Goal: Check status: Check status

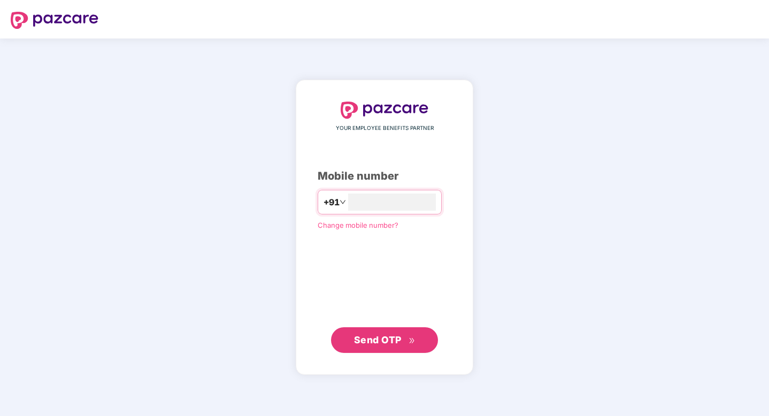
type input "**********"
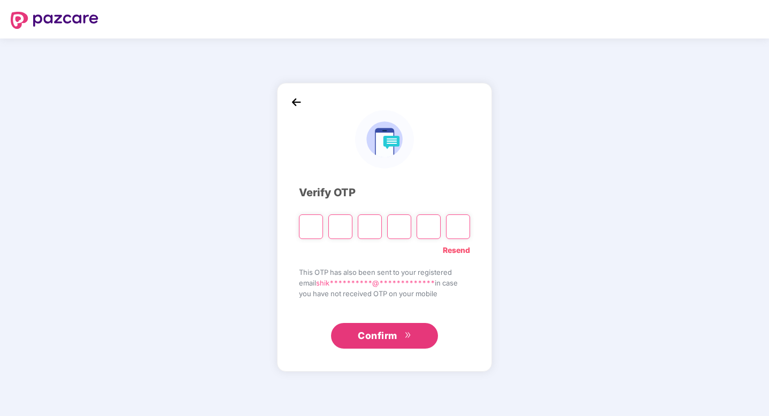
paste input "*"
type input "*"
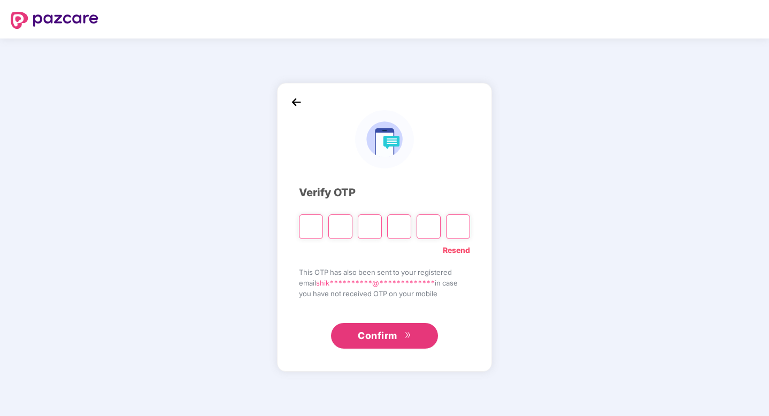
type input "*"
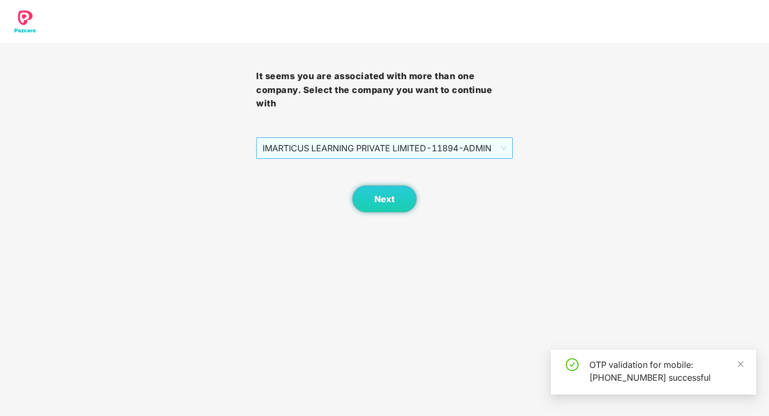
click at [452, 155] on span "IMARTICUS LEARNING PRIVATE LIMITED - 11894 - ADMIN" at bounding box center [384, 148] width 243 height 20
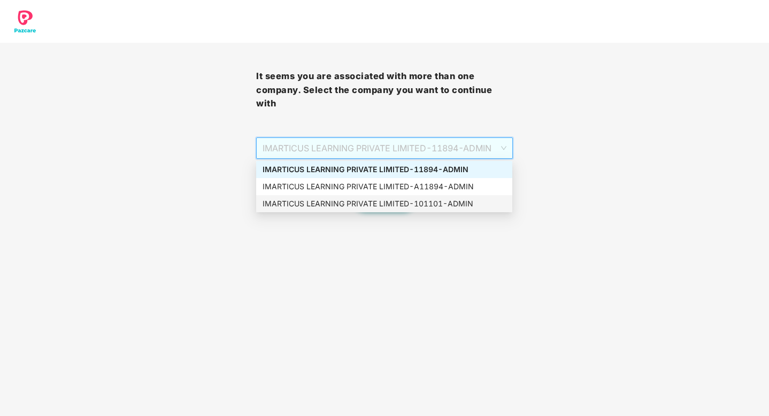
click at [431, 210] on div "IMARTICUS LEARNING PRIVATE LIMITED - 101101 - ADMIN" at bounding box center [384, 203] width 256 height 17
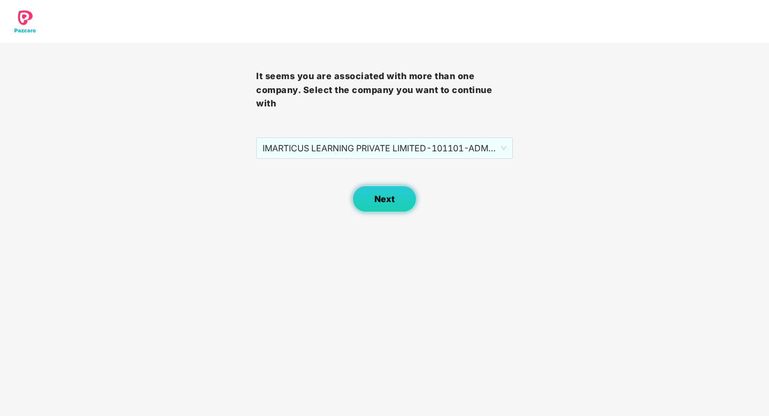
click at [400, 207] on button "Next" at bounding box center [384, 199] width 64 height 27
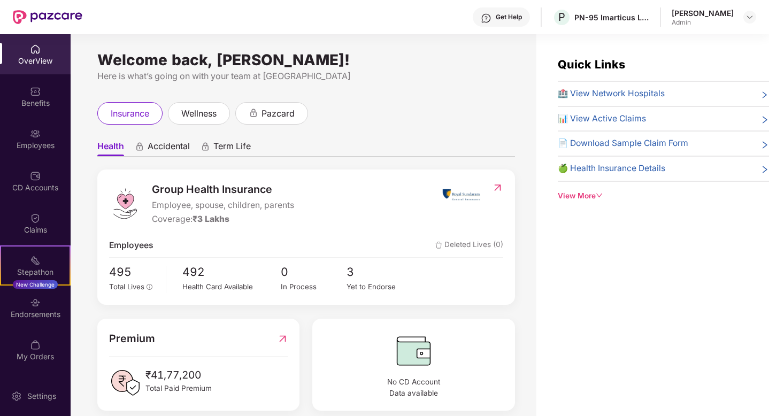
click at [45, 50] on div "OverView" at bounding box center [35, 54] width 71 height 40
click at [44, 98] on div "Benefits" at bounding box center [35, 103] width 71 height 11
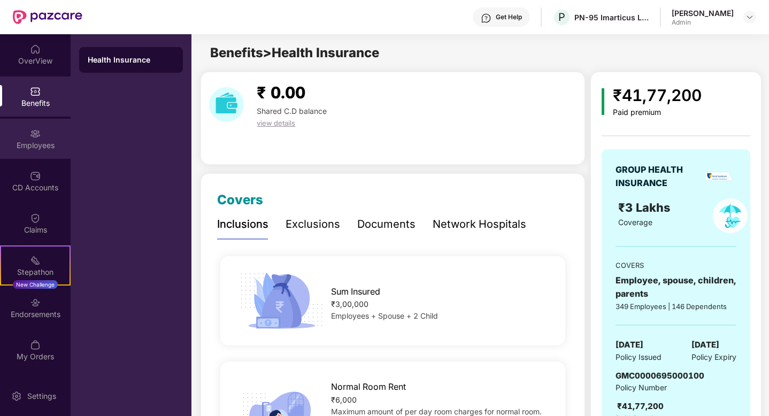
click at [45, 144] on div "Employees" at bounding box center [35, 145] width 71 height 11
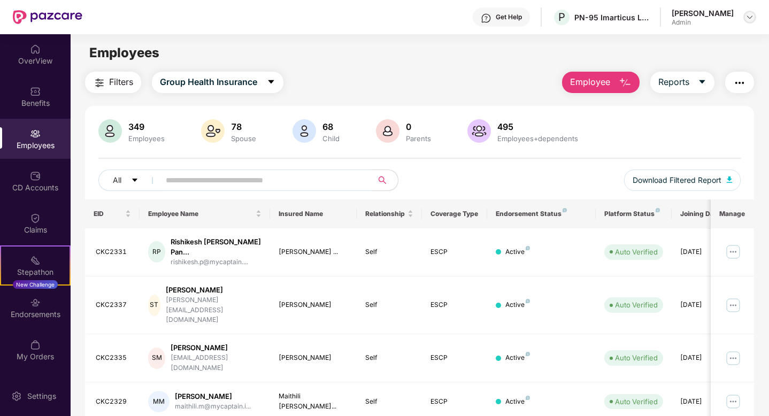
click at [749, 14] on img at bounding box center [749, 17] width 9 height 9
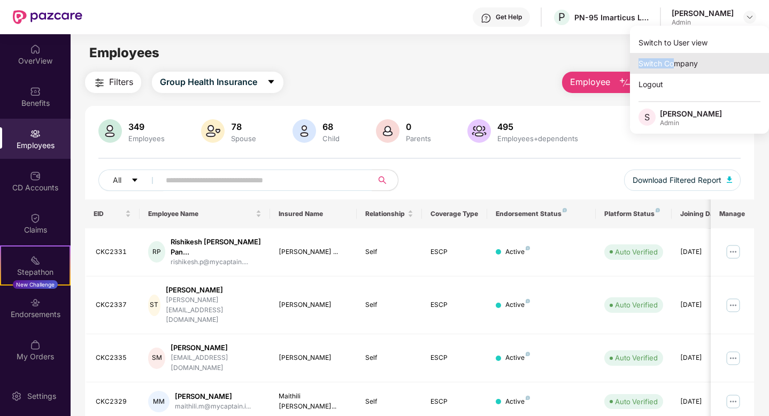
drag, startPoint x: 676, startPoint y: 48, endPoint x: 675, endPoint y: 62, distance: 13.9
click at [675, 62] on div "Switch to User view Switch Company Logout S Shikha Chaubey Admin" at bounding box center [699, 80] width 139 height 108
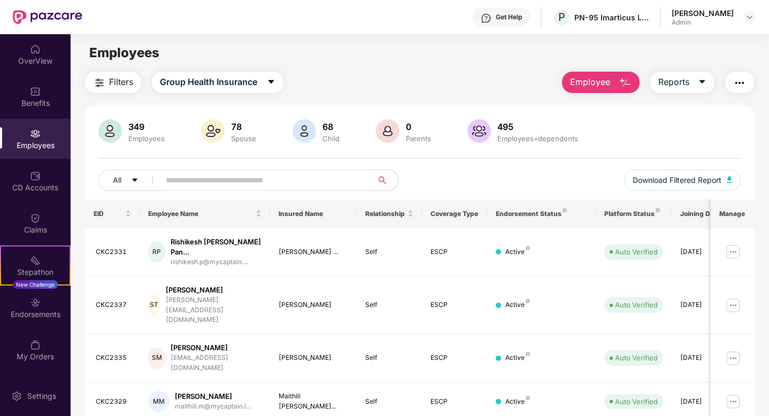
click at [675, 62] on div "Employees" at bounding box center [420, 53] width 698 height 20
click at [751, 18] on img at bounding box center [749, 17] width 9 height 9
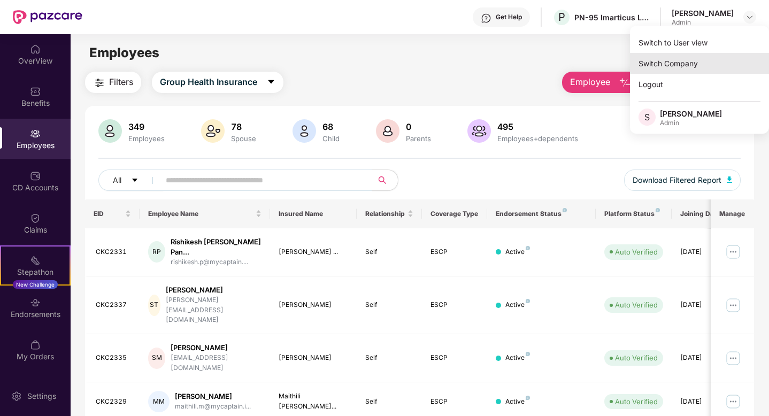
click at [675, 57] on div "Switch Company" at bounding box center [699, 63] width 139 height 21
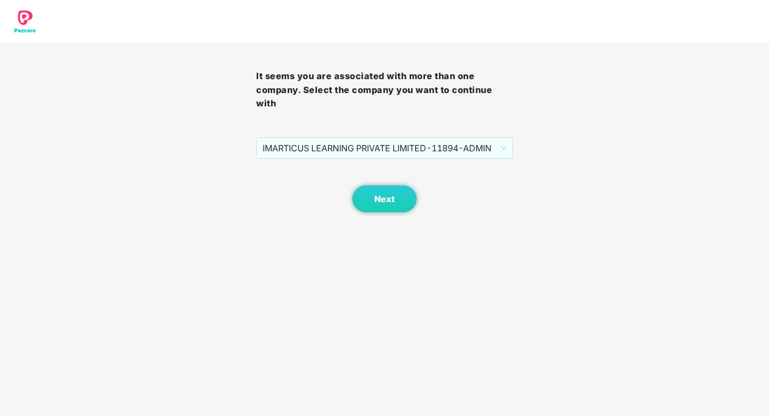
click at [420, 159] on div "Next" at bounding box center [384, 185] width 256 height 53
click at [420, 152] on span "IMARTICUS LEARNING PRIVATE LIMITED - 11894 - ADMIN" at bounding box center [384, 148] width 243 height 20
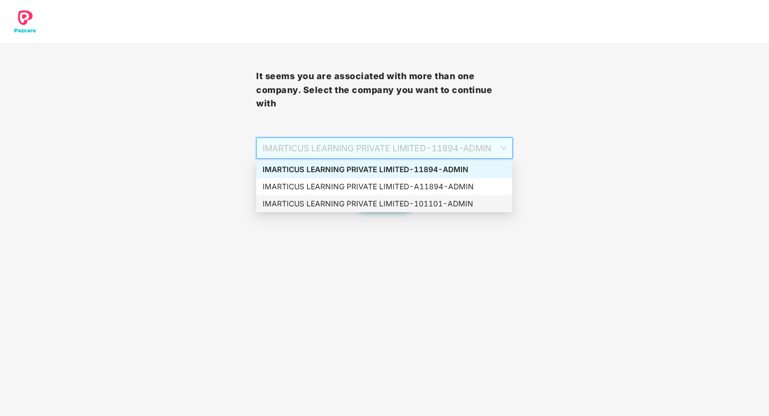
click at [435, 205] on div "IMARTICUS LEARNING PRIVATE LIMITED - 101101 - ADMIN" at bounding box center [384, 204] width 243 height 12
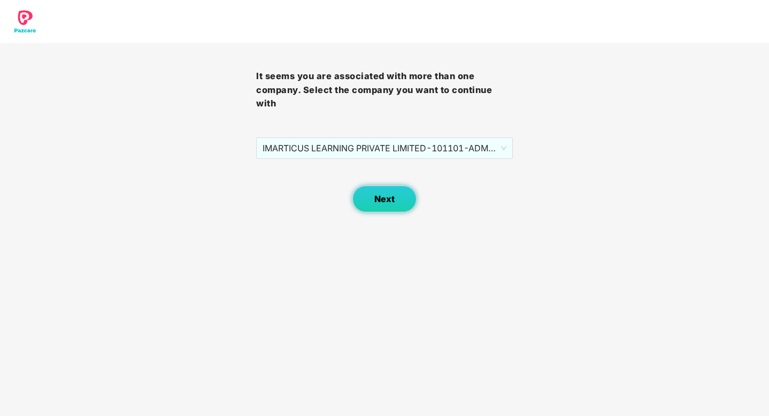
click at [400, 205] on button "Next" at bounding box center [384, 199] width 64 height 27
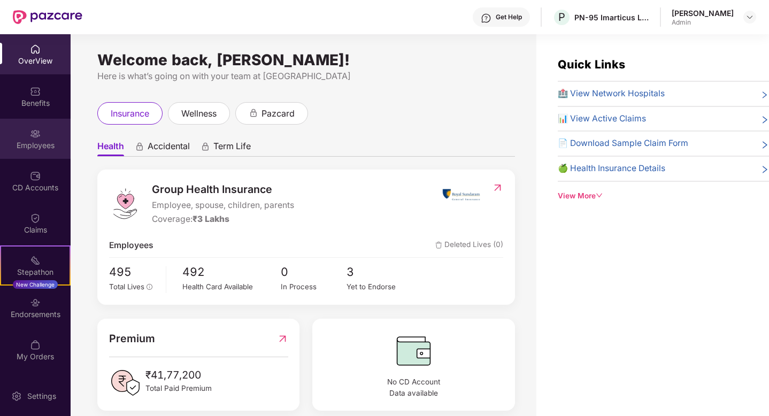
click at [43, 125] on div "Employees" at bounding box center [35, 139] width 71 height 40
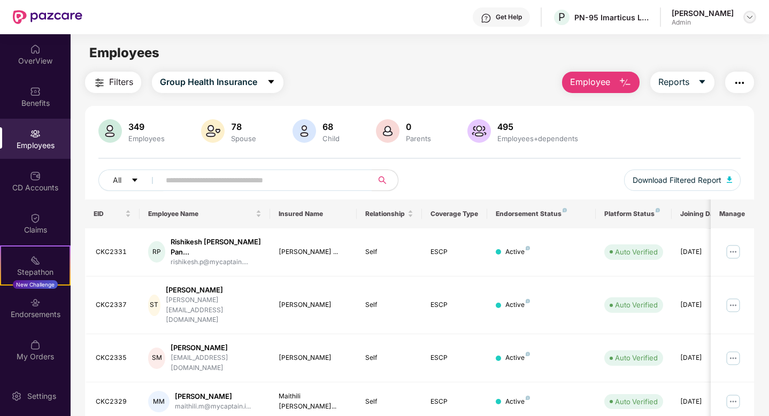
click at [749, 18] on img at bounding box center [749, 17] width 9 height 9
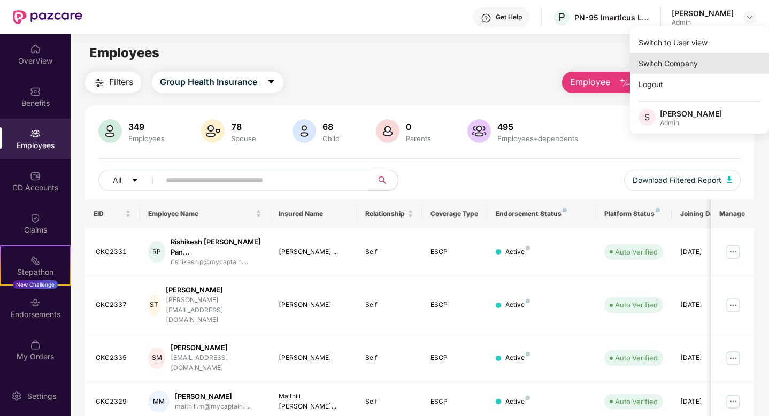
click at [682, 60] on div "Switch Company" at bounding box center [699, 63] width 139 height 21
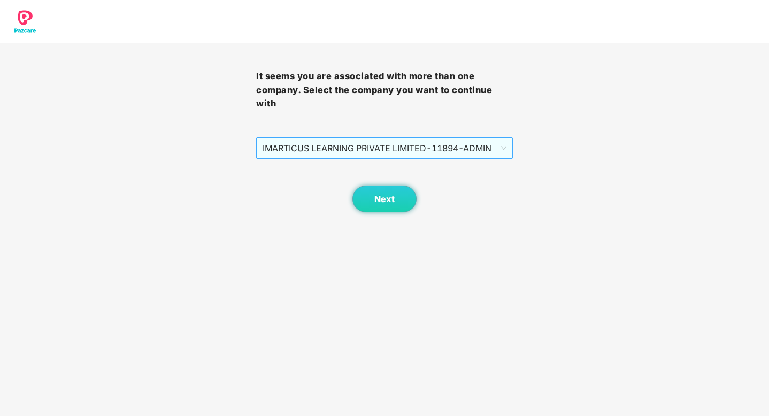
click at [458, 147] on span "IMARTICUS LEARNING PRIVATE LIMITED - 11894 - ADMIN" at bounding box center [384, 148] width 243 height 20
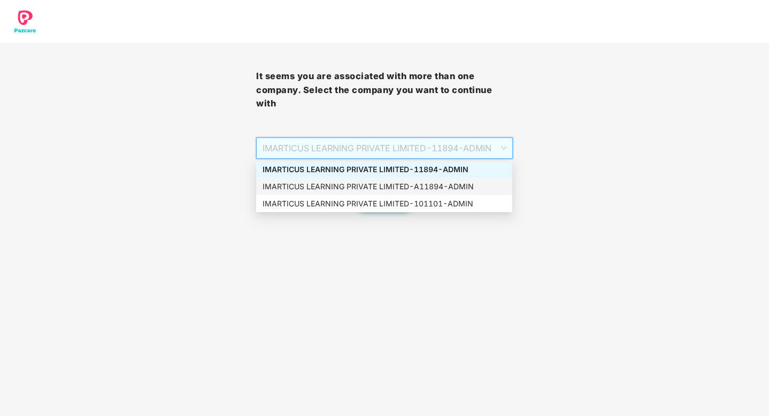
click at [468, 187] on div "IMARTICUS LEARNING PRIVATE LIMITED - A11894 - ADMIN" at bounding box center [384, 187] width 243 height 12
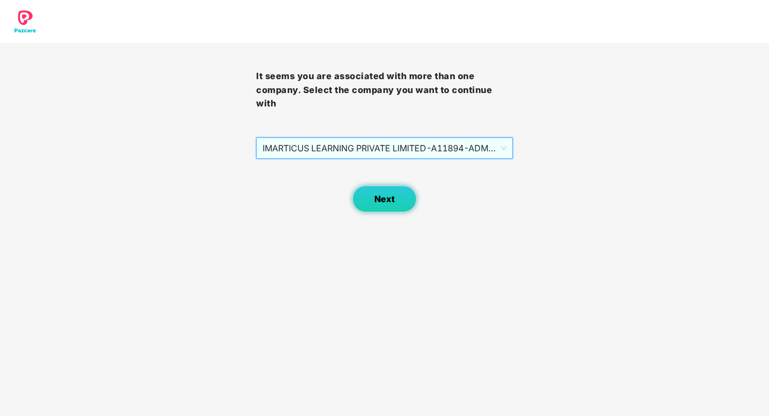
click at [397, 190] on button "Next" at bounding box center [384, 199] width 64 height 27
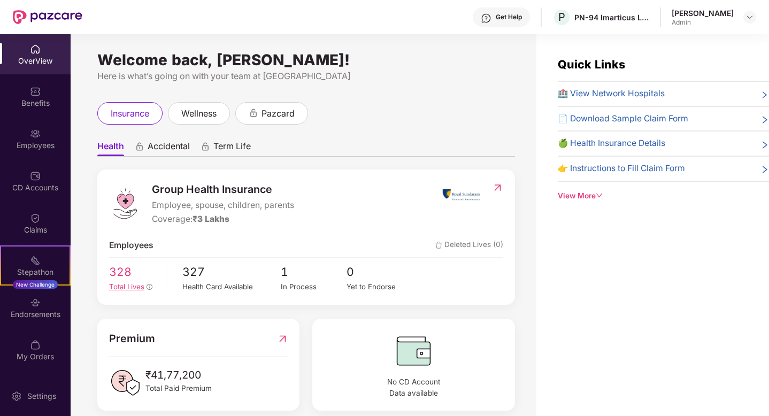
click at [125, 281] on div "Total Lives" at bounding box center [133, 286] width 49 height 11
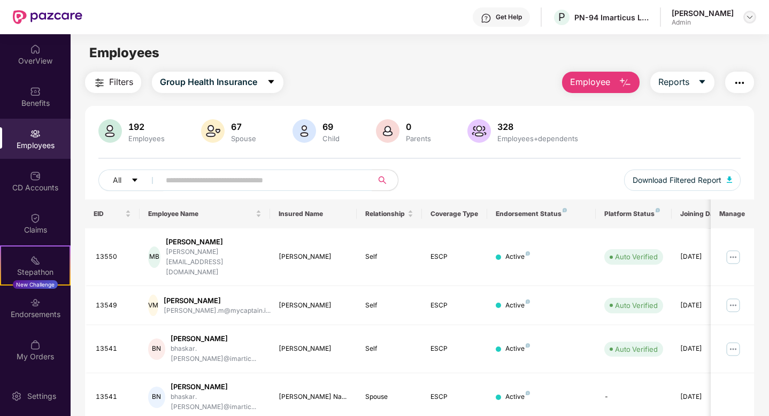
click at [750, 22] on div at bounding box center [749, 17] width 13 height 13
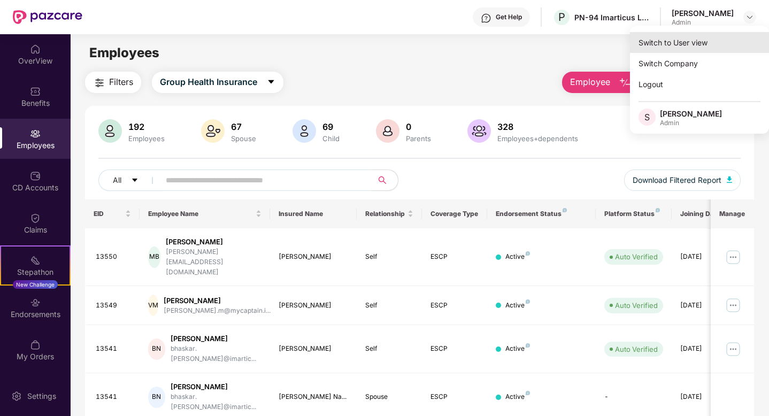
click at [690, 45] on div "Switch to User view" at bounding box center [699, 42] width 139 height 21
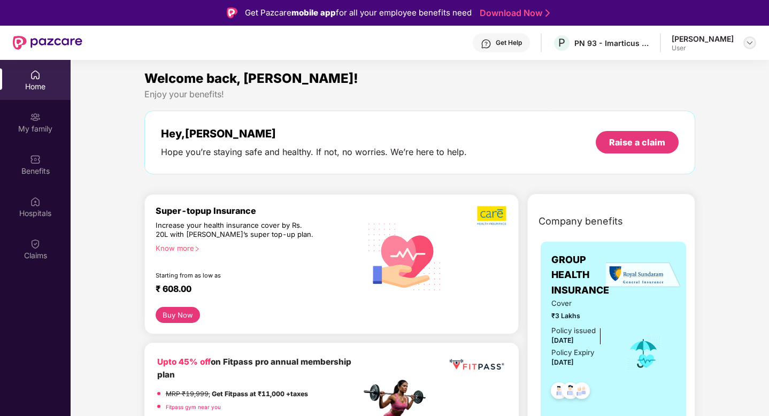
click at [753, 42] on img at bounding box center [749, 42] width 9 height 9
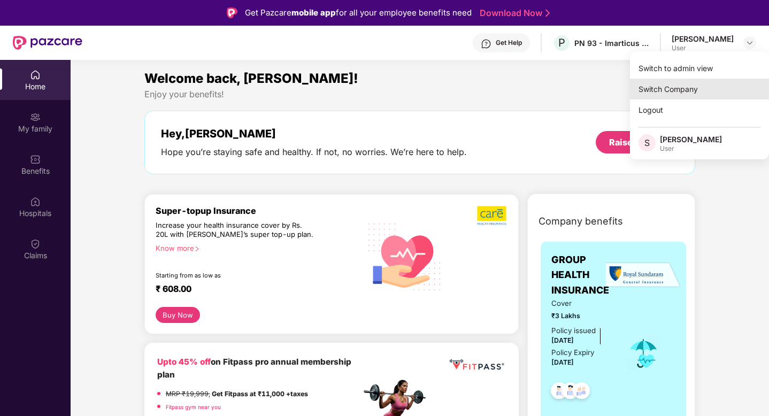
click at [705, 82] on div "Switch Company" at bounding box center [699, 89] width 139 height 21
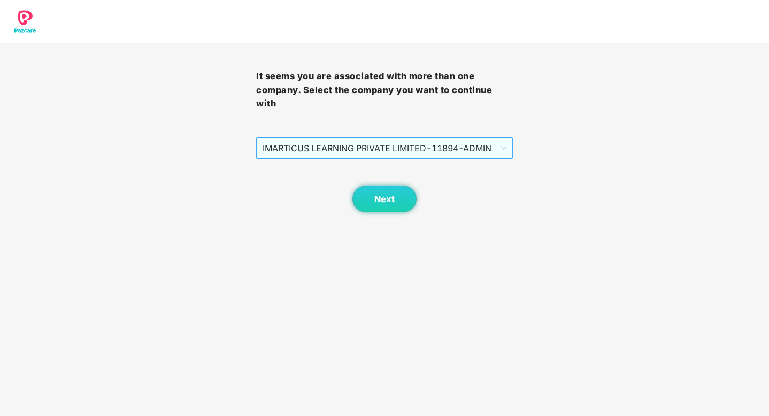
click at [496, 152] on span "IMARTICUS LEARNING PRIVATE LIMITED - 11894 - ADMIN" at bounding box center [384, 148] width 243 height 20
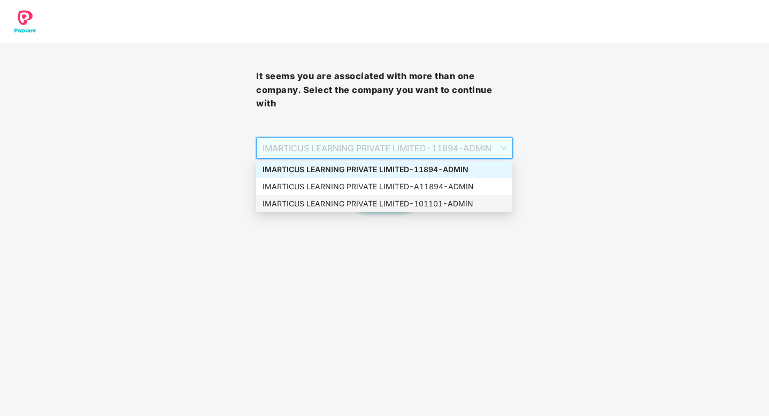
click at [476, 205] on div "IMARTICUS LEARNING PRIVATE LIMITED - 101101 - ADMIN" at bounding box center [384, 204] width 243 height 12
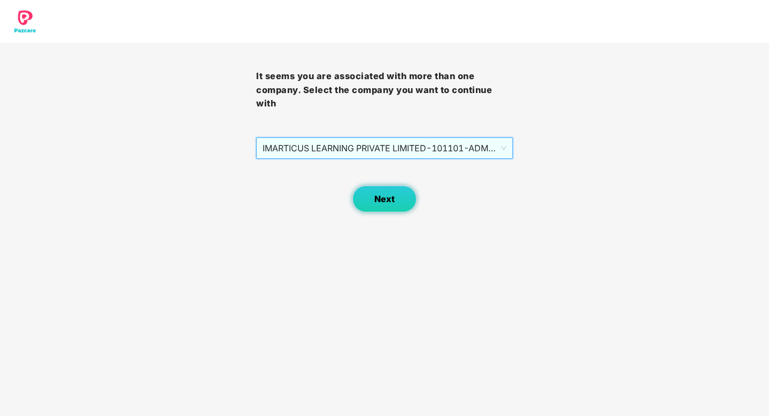
click at [376, 199] on span "Next" at bounding box center [384, 199] width 20 height 10
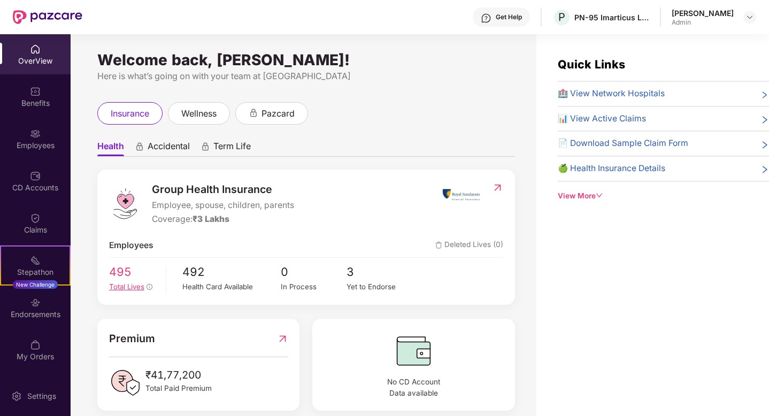
click at [121, 276] on span "495" at bounding box center [133, 272] width 49 height 18
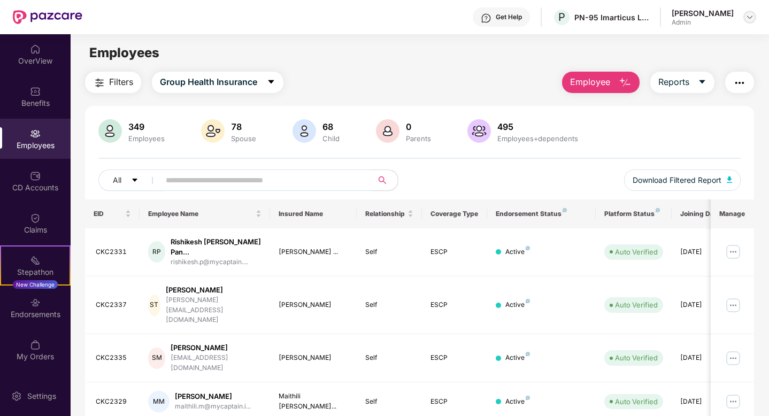
click at [752, 17] on img at bounding box center [749, 17] width 9 height 9
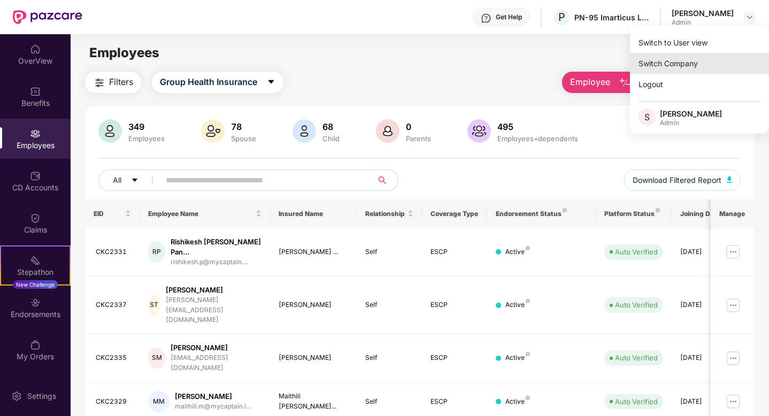
click at [675, 55] on div "Switch Company" at bounding box center [699, 63] width 139 height 21
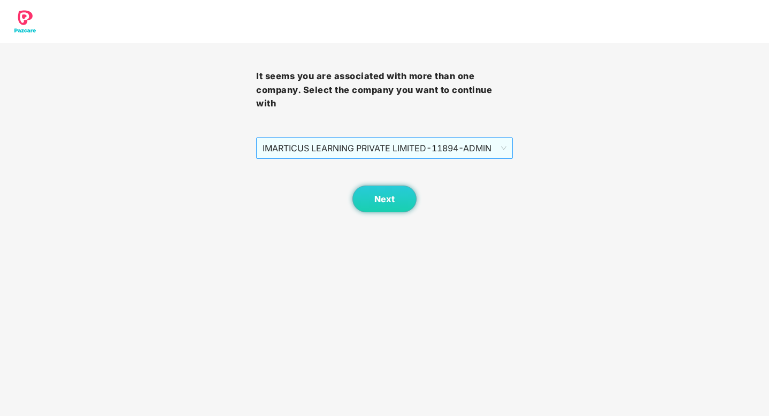
click at [493, 142] on span "IMARTICUS LEARNING PRIVATE LIMITED - 11894 - ADMIN" at bounding box center [384, 148] width 243 height 20
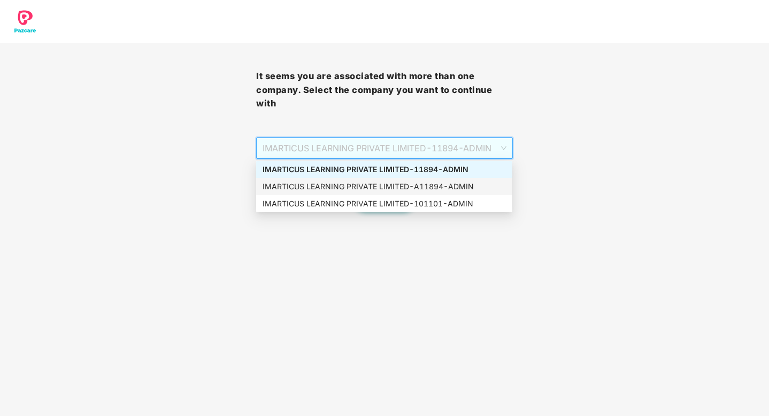
click at [453, 189] on div "IMARTICUS LEARNING PRIVATE LIMITED - A11894 - ADMIN" at bounding box center [384, 187] width 243 height 12
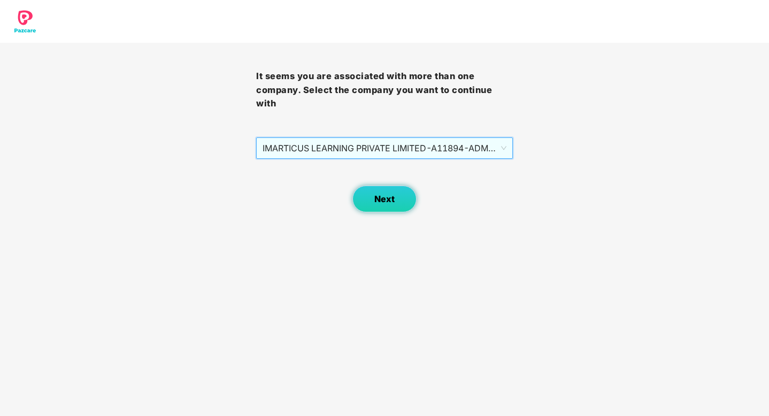
click at [395, 195] on button "Next" at bounding box center [384, 199] width 64 height 27
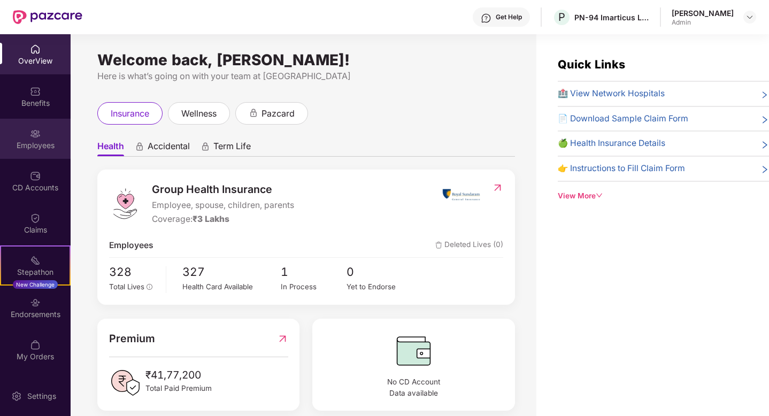
click at [52, 137] on div "Employees" at bounding box center [35, 139] width 71 height 40
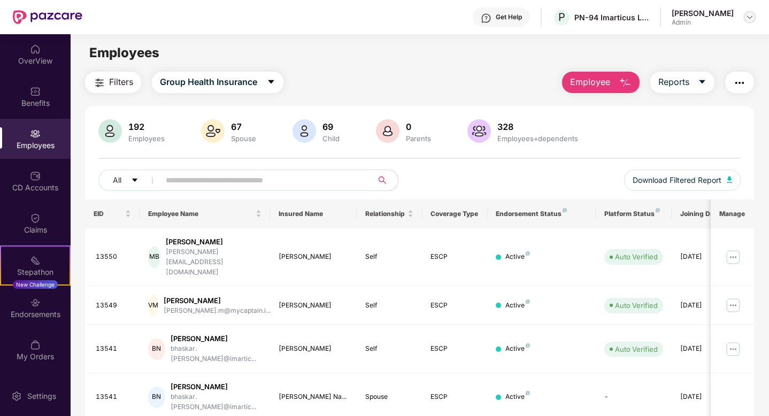
click at [755, 14] on div at bounding box center [749, 17] width 13 height 13
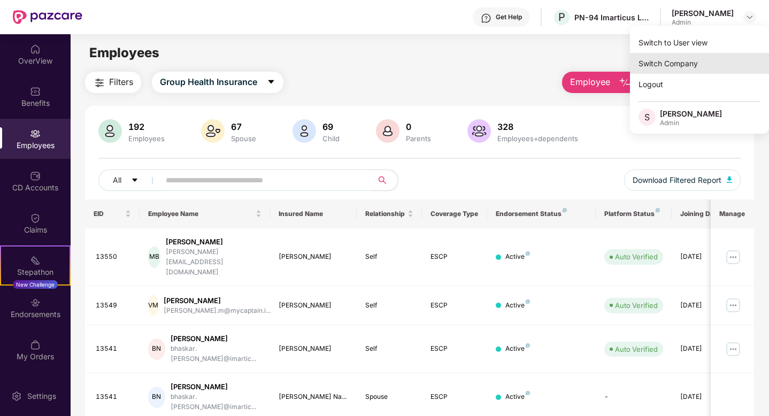
click at [686, 66] on div "Switch Company" at bounding box center [699, 63] width 139 height 21
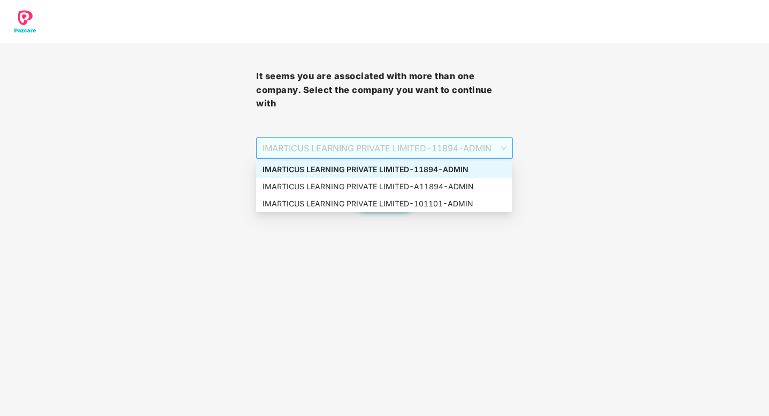
click at [462, 152] on span "IMARTICUS LEARNING PRIVATE LIMITED - 11894 - ADMIN" at bounding box center [384, 148] width 243 height 20
click at [412, 203] on div "IMARTICUS LEARNING PRIVATE LIMITED - 101101 - ADMIN" at bounding box center [384, 204] width 243 height 12
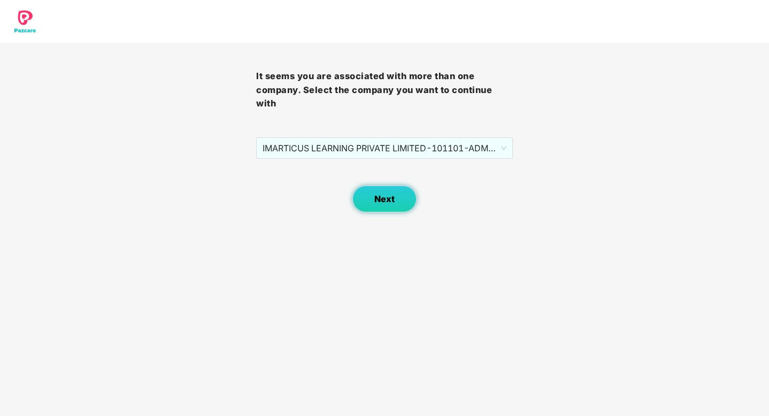
click at [386, 202] on span "Next" at bounding box center [384, 199] width 20 height 10
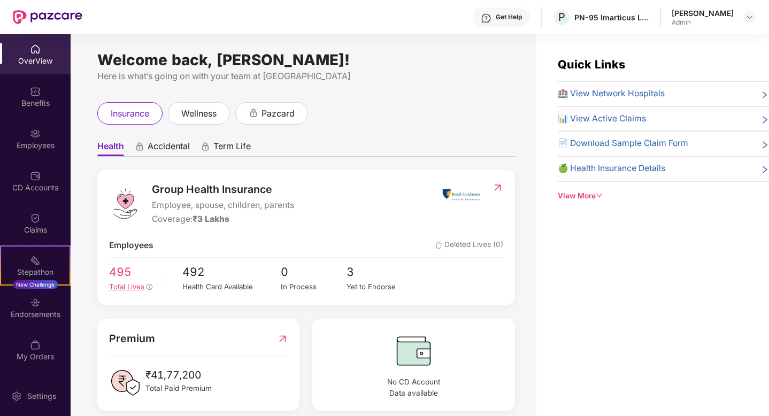
click at [122, 272] on span "495" at bounding box center [133, 272] width 49 height 18
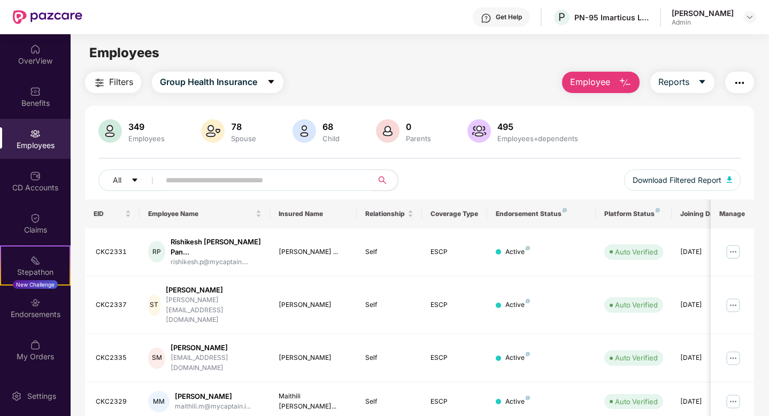
click at [203, 179] on input "text" at bounding box center [262, 180] width 192 height 16
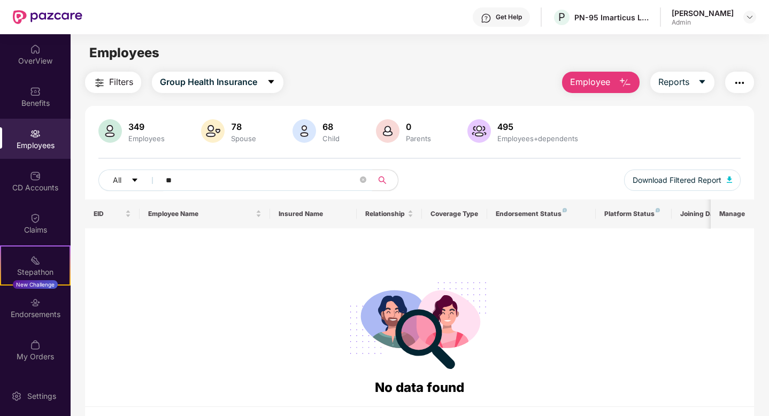
type input "*"
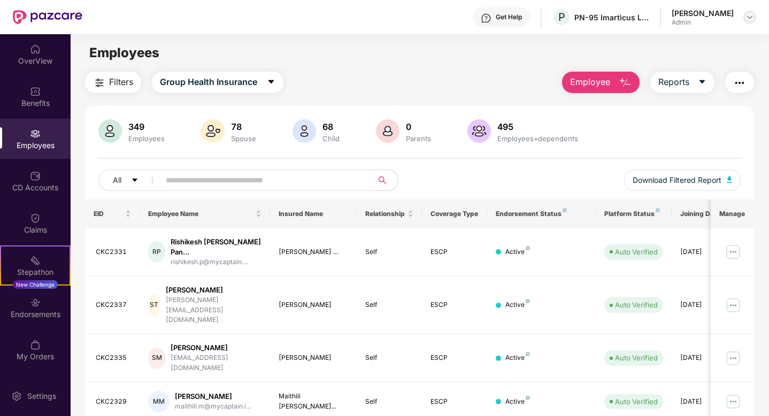
click at [743, 16] on div at bounding box center [749, 17] width 13 height 13
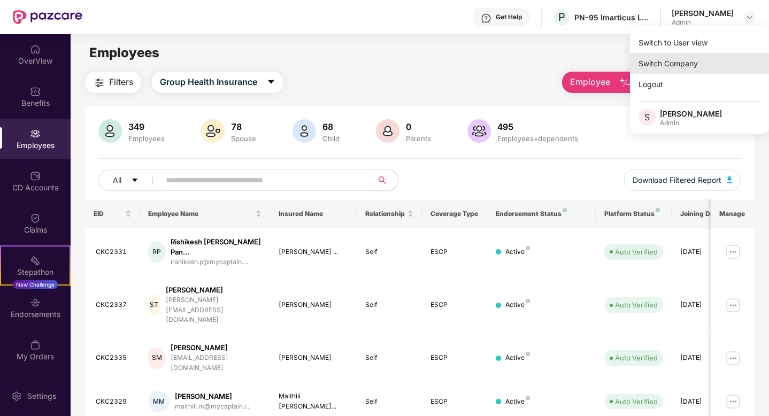
click at [687, 61] on div "Switch Company" at bounding box center [699, 63] width 139 height 21
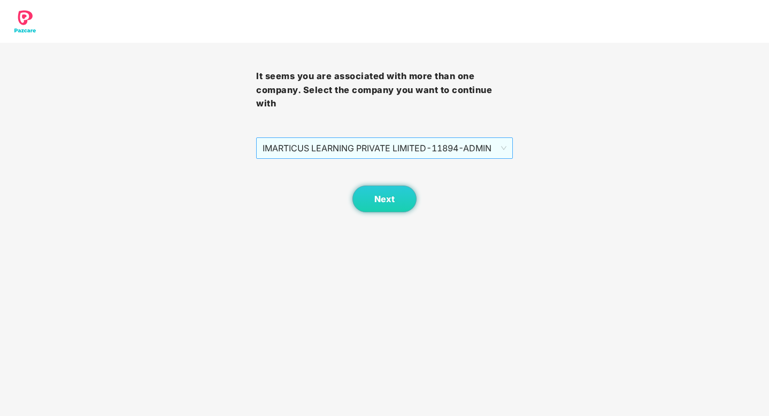
click at [492, 141] on span "IMARTICUS LEARNING PRIVATE LIMITED - 11894 - ADMIN" at bounding box center [384, 148] width 243 height 20
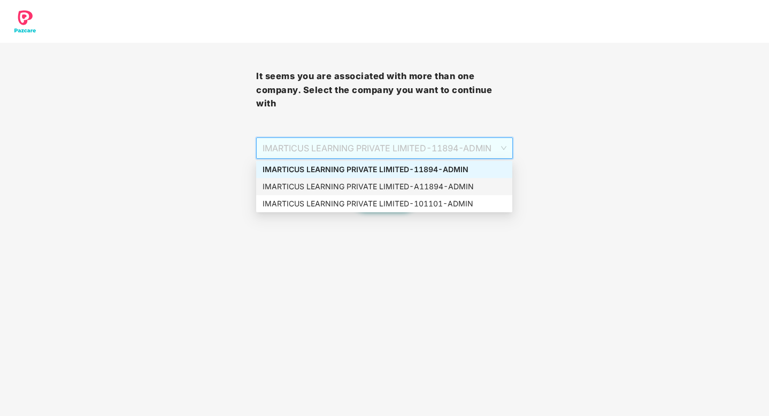
click at [565, 196] on div "It seems you are associated with more than one company. Select the company you …" at bounding box center [384, 106] width 769 height 212
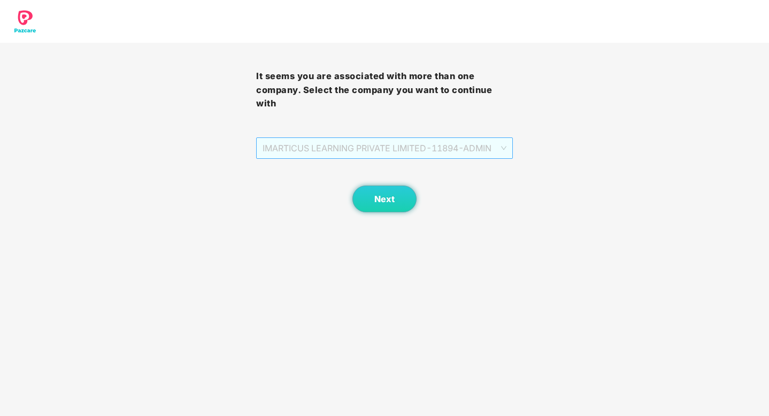
click at [496, 156] on span "IMARTICUS LEARNING PRIVATE LIMITED - 11894 - ADMIN" at bounding box center [384, 148] width 243 height 20
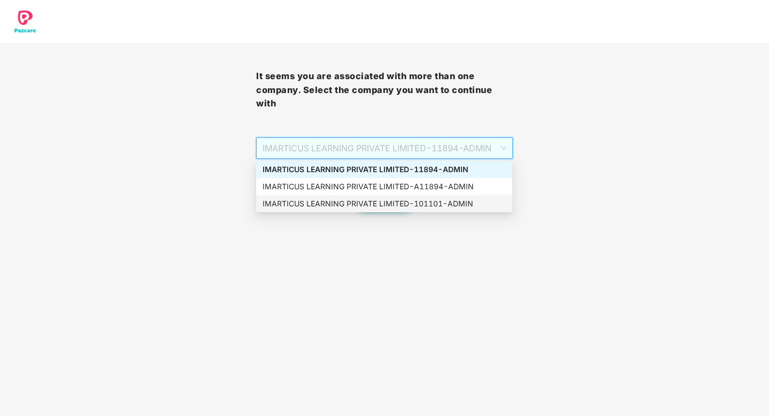
click at [505, 222] on body "It seems you are associated with more than one company. Select the company you …" at bounding box center [384, 208] width 769 height 416
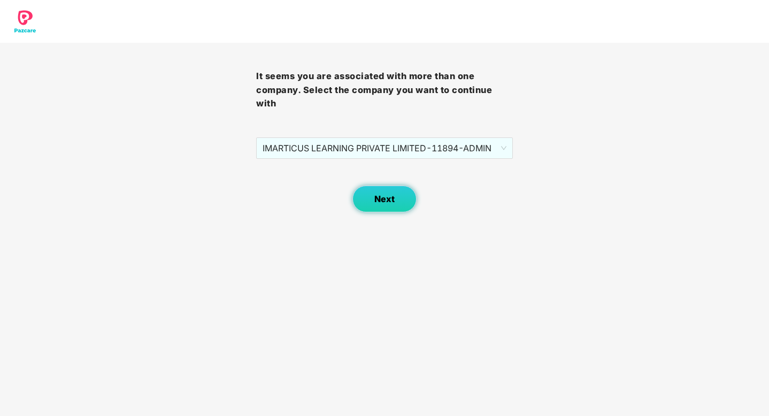
click at [385, 210] on button "Next" at bounding box center [384, 199] width 64 height 27
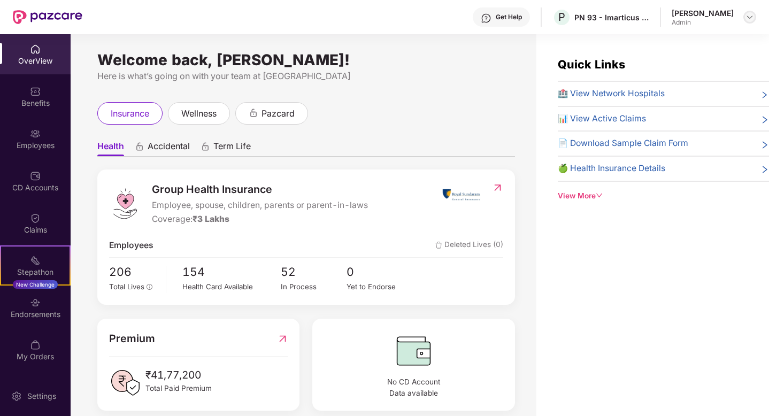
click at [752, 18] on img at bounding box center [749, 17] width 9 height 9
click at [464, 50] on div "Welcome back, Shikha Chaubey! Here is what’s going on with your team at Pazcare…" at bounding box center [304, 231] width 466 height 395
click at [749, 13] on img at bounding box center [749, 17] width 9 height 9
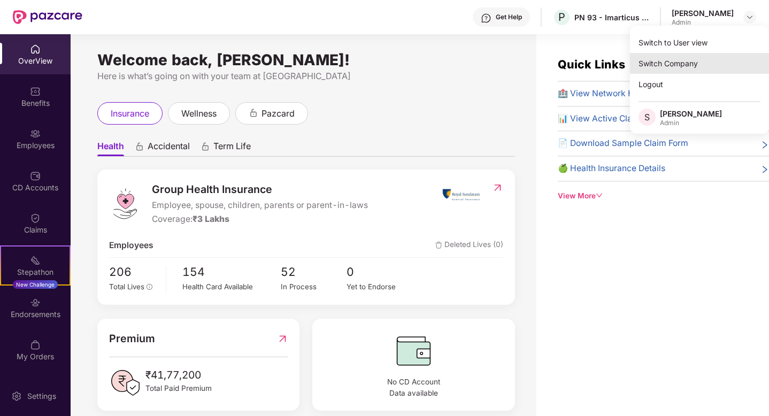
click at [680, 71] on div "Switch Company" at bounding box center [699, 63] width 139 height 21
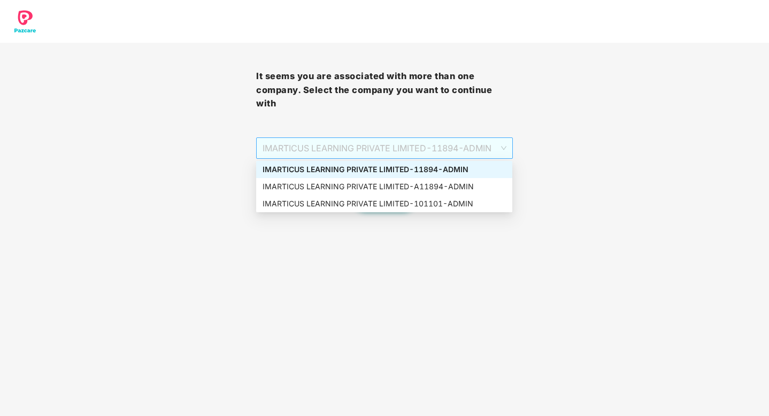
click at [499, 139] on span "IMARTICUS LEARNING PRIVATE LIMITED - 11894 - ADMIN" at bounding box center [384, 148] width 243 height 20
click at [423, 209] on div "IMARTICUS LEARNING PRIVATE LIMITED - 101101 - ADMIN" at bounding box center [384, 204] width 243 height 12
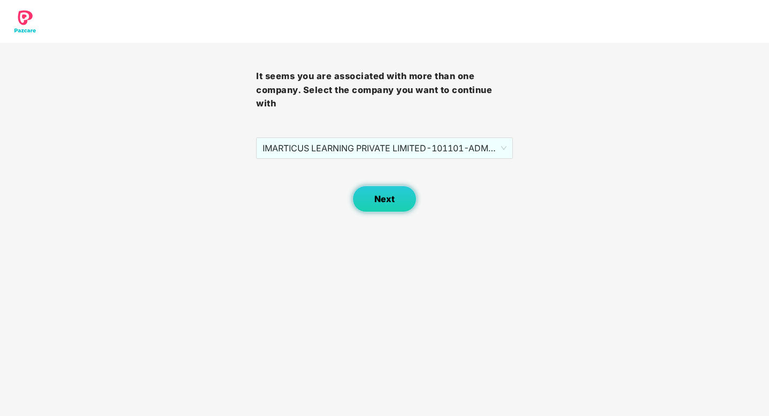
click at [377, 207] on button "Next" at bounding box center [384, 199] width 64 height 27
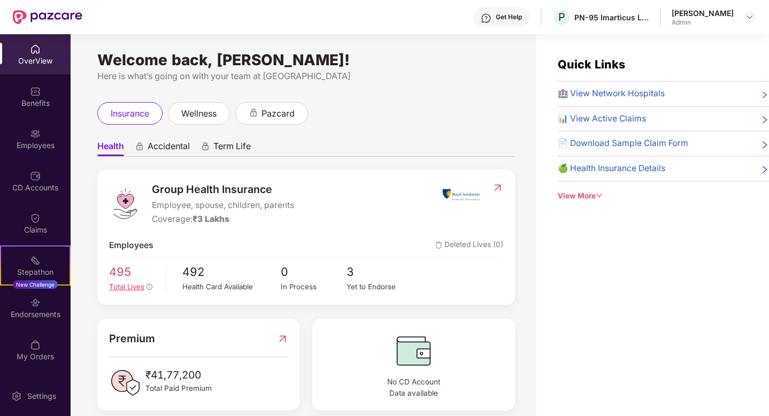
click at [130, 276] on span "495" at bounding box center [133, 272] width 49 height 18
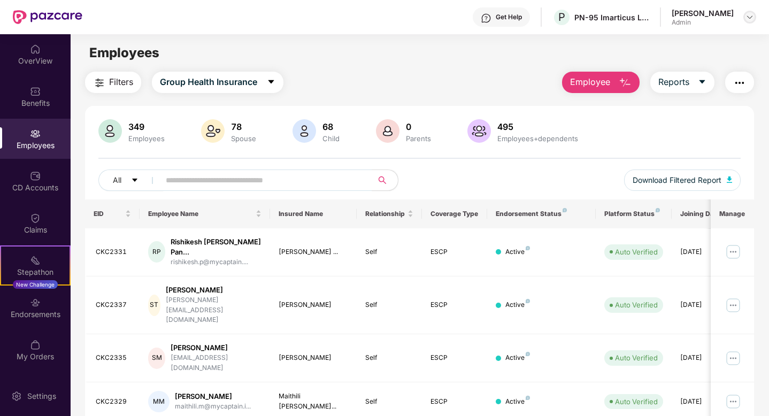
click at [753, 18] on img at bounding box center [749, 17] width 9 height 9
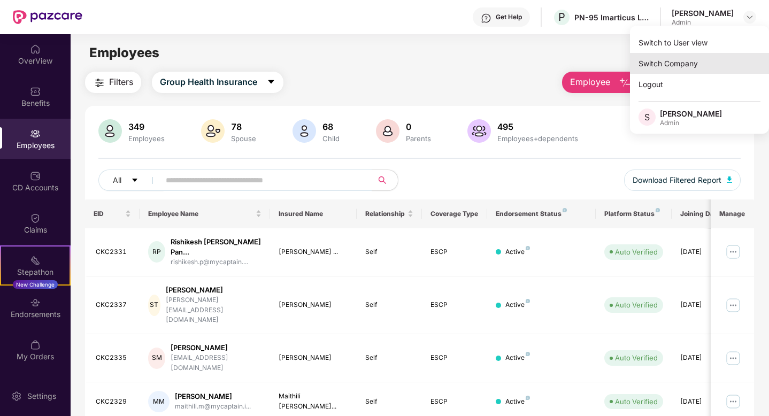
click at [670, 66] on div "Switch Company" at bounding box center [699, 63] width 139 height 21
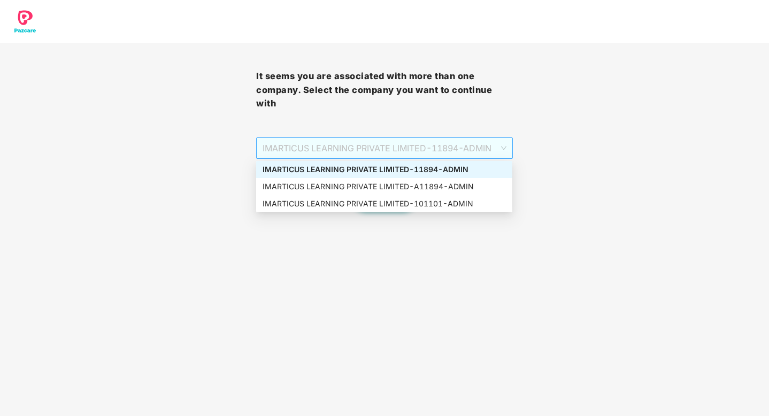
click at [494, 144] on span "IMARTICUS LEARNING PRIVATE LIMITED - 11894 - ADMIN" at bounding box center [384, 148] width 243 height 20
click at [457, 188] on div "IMARTICUS LEARNING PRIVATE LIMITED - A11894 - ADMIN" at bounding box center [384, 187] width 243 height 12
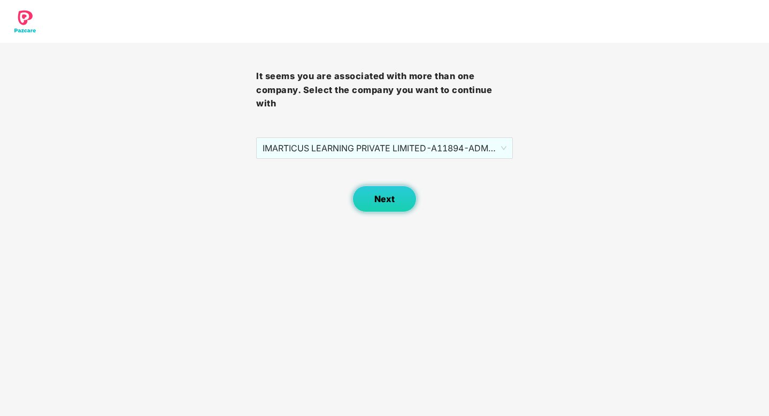
click at [384, 199] on span "Next" at bounding box center [384, 199] width 20 height 10
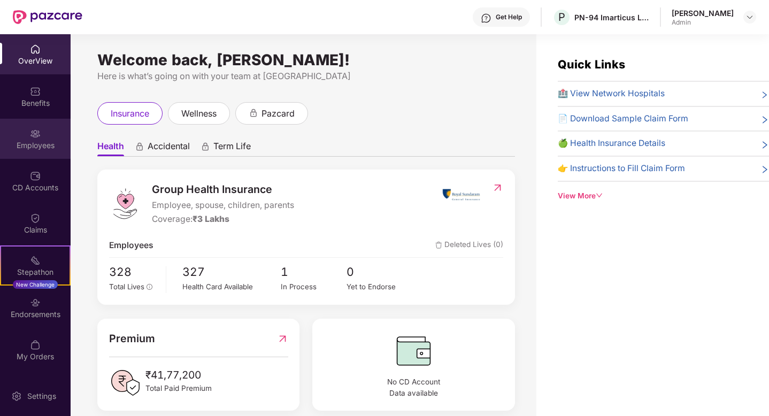
click at [33, 137] on img at bounding box center [35, 133] width 11 height 11
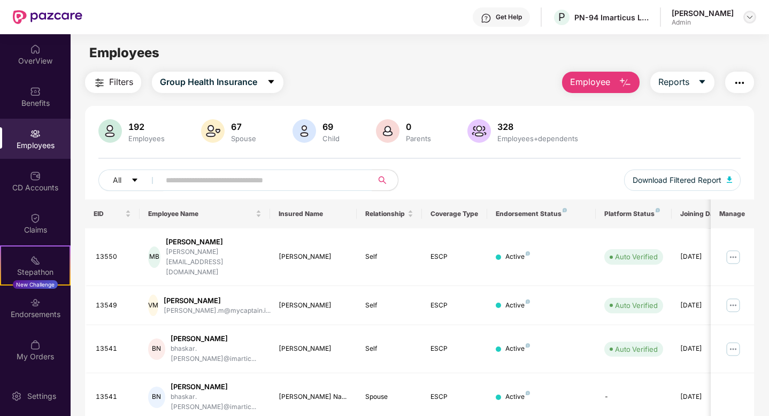
click at [743, 16] on div at bounding box center [749, 17] width 13 height 13
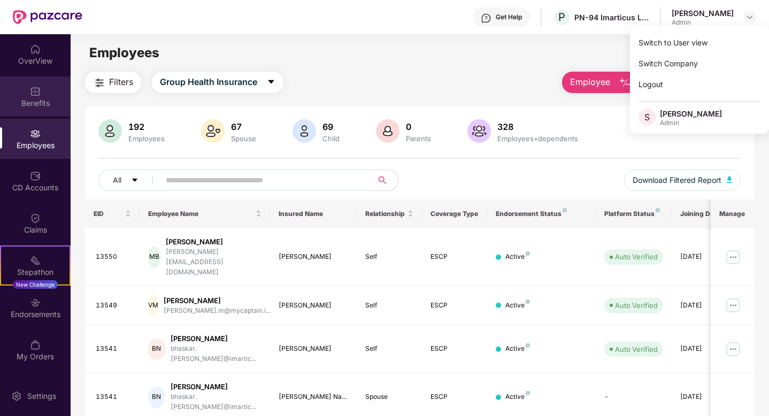
click at [38, 102] on div "Benefits" at bounding box center [35, 103] width 71 height 11
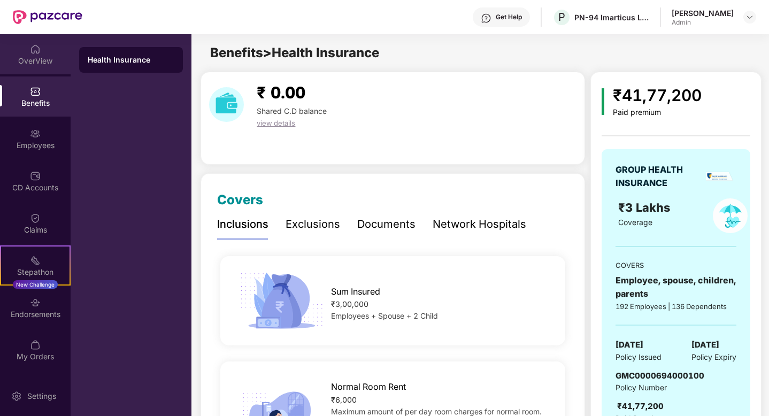
click at [40, 49] on div "OverView" at bounding box center [35, 54] width 71 height 40
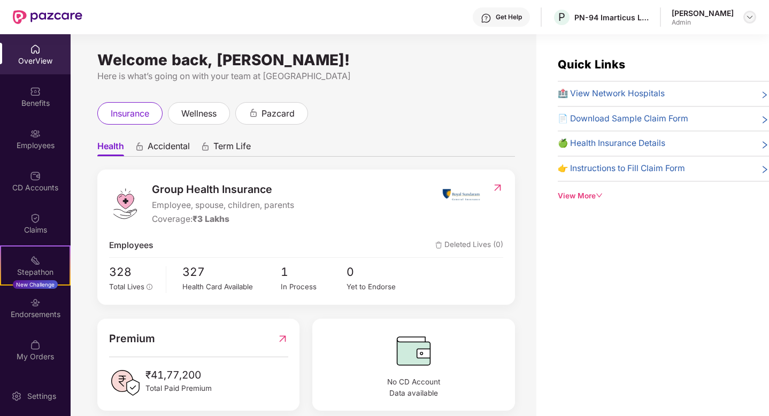
click at [745, 13] on img at bounding box center [749, 17] width 9 height 9
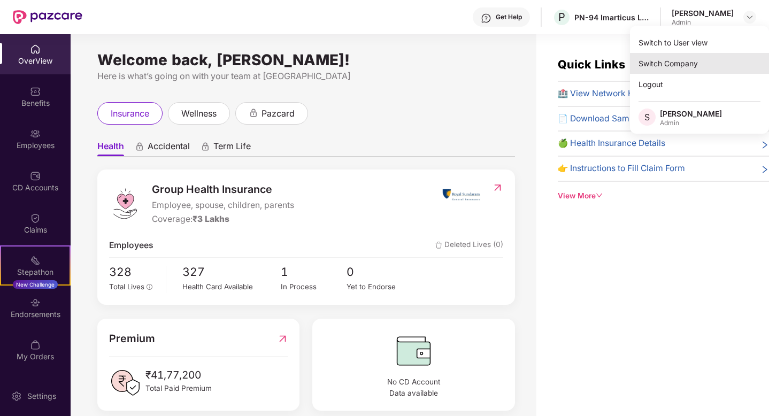
click at [662, 53] on div "Switch Company" at bounding box center [699, 63] width 139 height 21
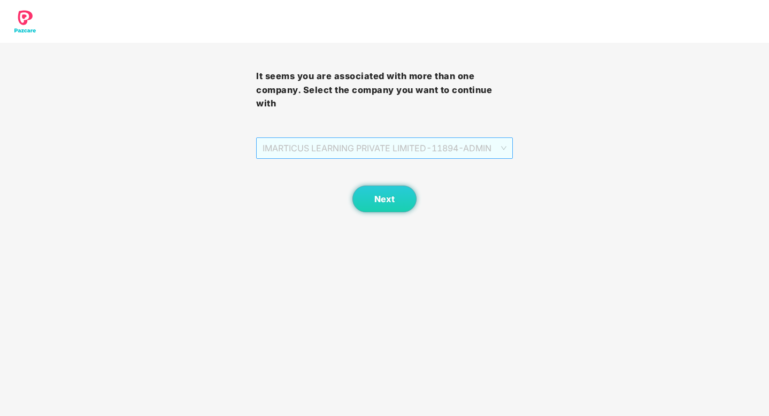
click at [474, 155] on span "IMARTICUS LEARNING PRIVATE LIMITED - 11894 - ADMIN" at bounding box center [384, 148] width 243 height 20
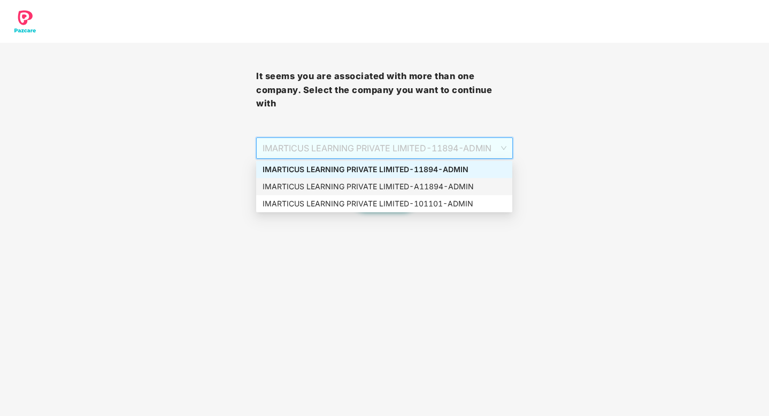
click at [473, 187] on div "IMARTICUS LEARNING PRIVATE LIMITED - A11894 - ADMIN" at bounding box center [384, 187] width 243 height 12
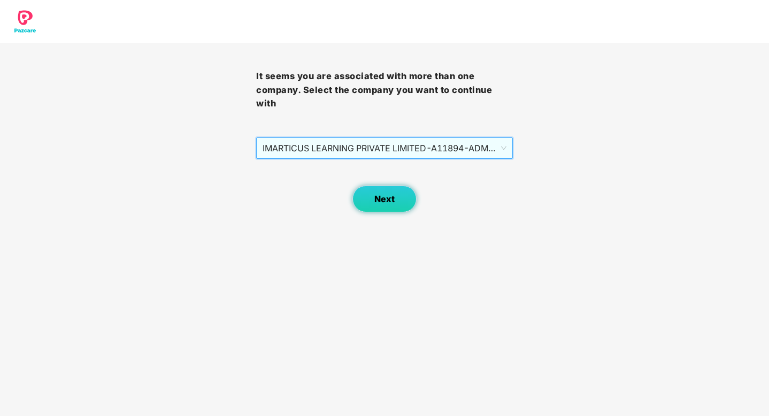
click at [385, 200] on span "Next" at bounding box center [384, 199] width 20 height 10
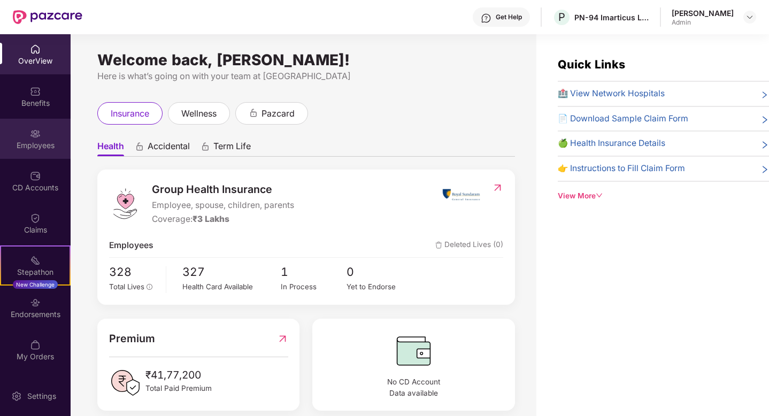
click at [35, 135] on img at bounding box center [35, 133] width 11 height 11
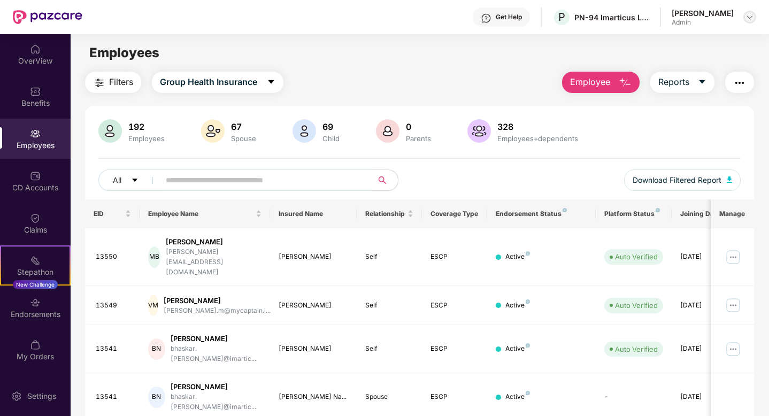
click at [749, 14] on img at bounding box center [749, 17] width 9 height 9
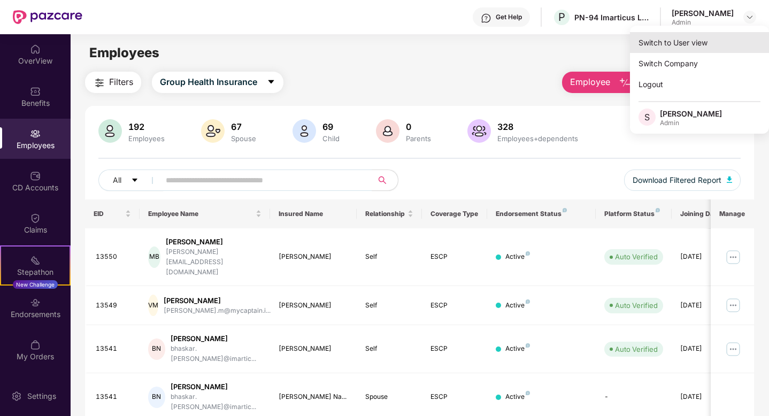
click at [724, 44] on div "Switch to User view" at bounding box center [699, 42] width 139 height 21
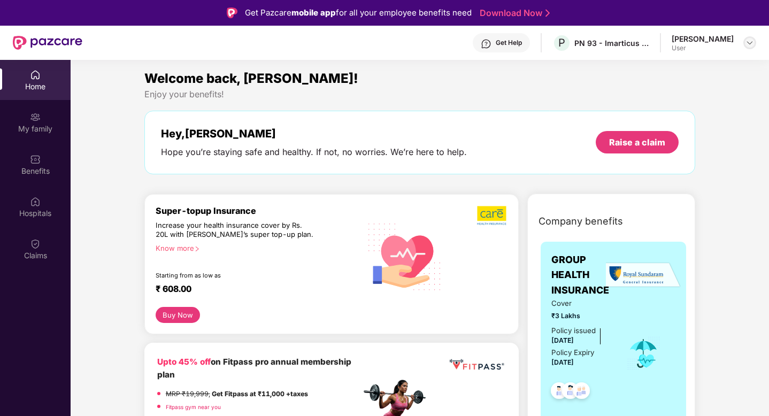
click at [750, 45] on img at bounding box center [749, 42] width 9 height 9
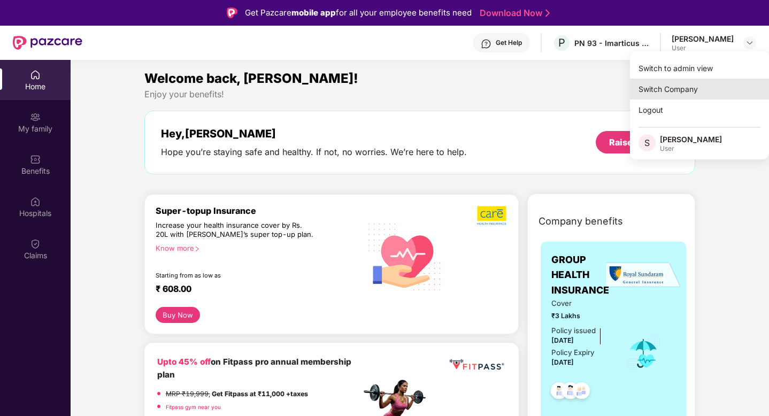
click at [718, 91] on div "Switch Company" at bounding box center [699, 89] width 139 height 21
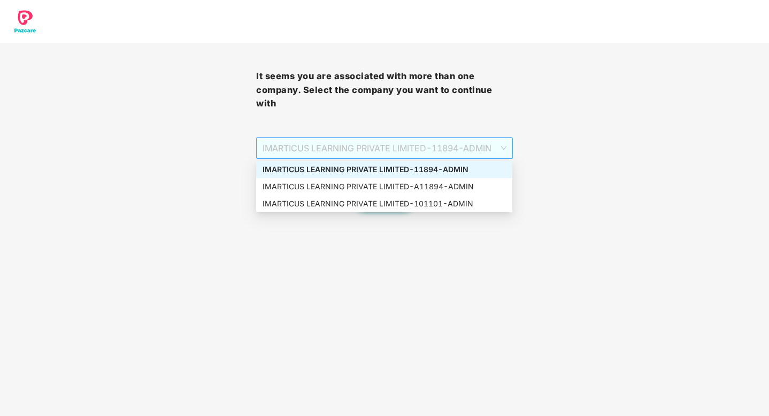
click at [472, 142] on span "IMARTICUS LEARNING PRIVATE LIMITED - 11894 - ADMIN" at bounding box center [384, 148] width 243 height 20
click at [410, 206] on div "IMARTICUS LEARNING PRIVATE LIMITED - 101101 - ADMIN" at bounding box center [384, 204] width 243 height 12
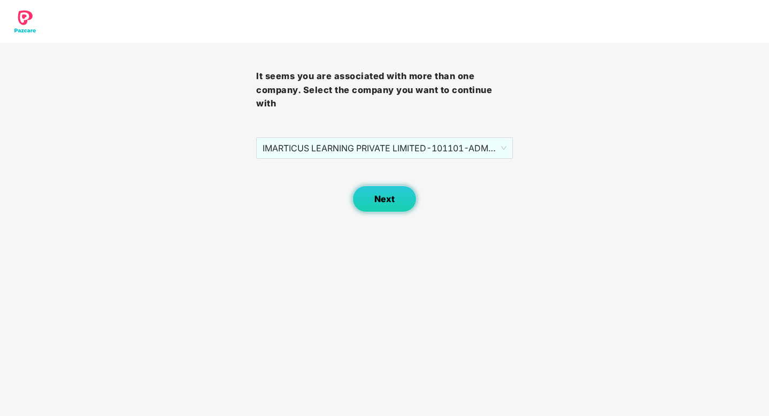
click at [368, 194] on button "Next" at bounding box center [384, 199] width 64 height 27
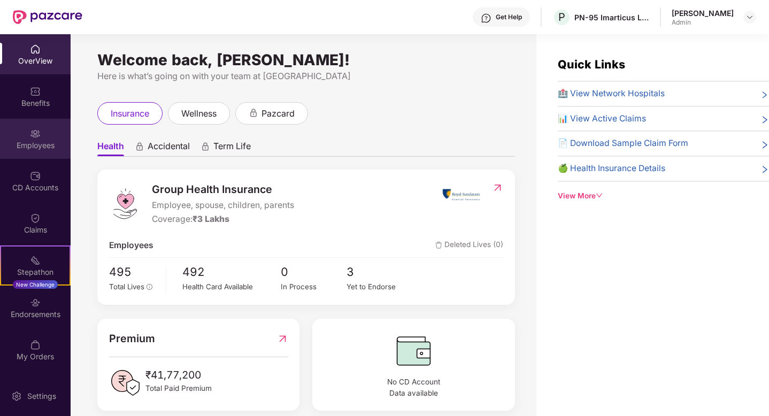
click at [49, 144] on div "Employees" at bounding box center [35, 145] width 71 height 11
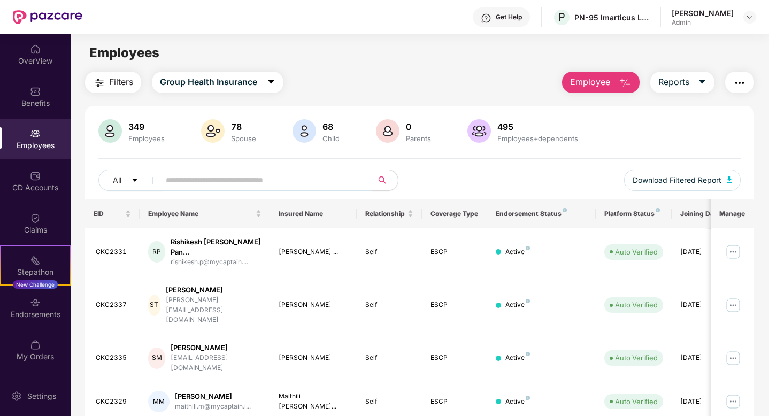
click at [751, 25] on div "Shikha Chaubey Admin" at bounding box center [714, 17] width 84 height 19
click at [748, 18] on img at bounding box center [749, 17] width 9 height 9
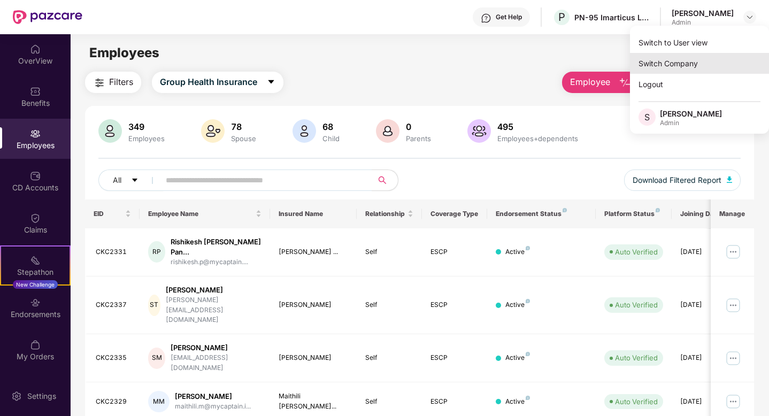
click at [677, 66] on div "Switch Company" at bounding box center [699, 63] width 139 height 21
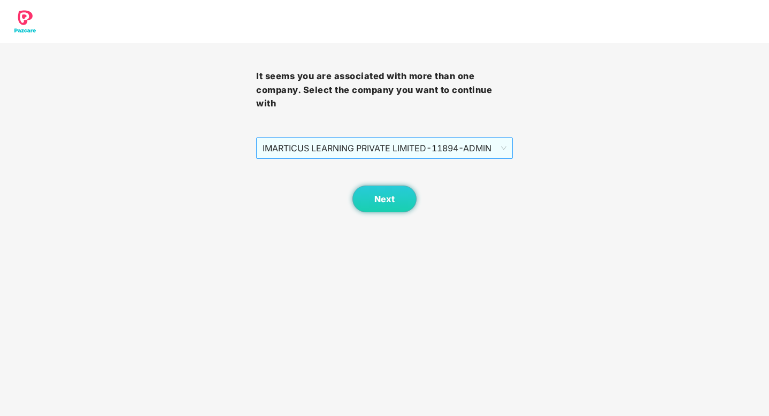
click at [466, 148] on span "IMARTICUS LEARNING PRIVATE LIMITED - 11894 - ADMIN" at bounding box center [384, 148] width 243 height 20
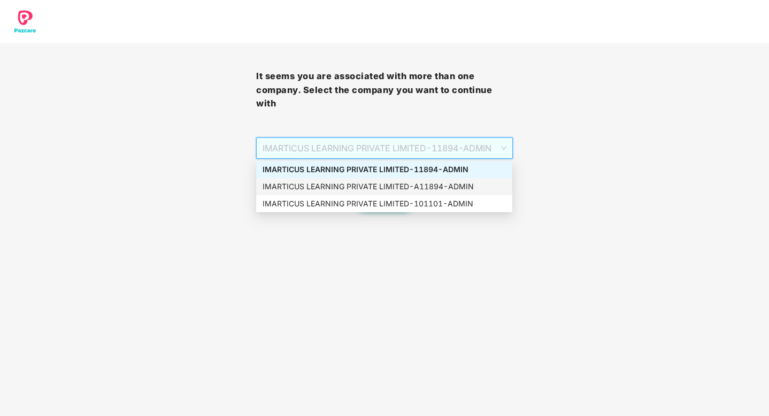
click at [410, 190] on div "IMARTICUS LEARNING PRIVATE LIMITED - A11894 - ADMIN" at bounding box center [384, 187] width 243 height 12
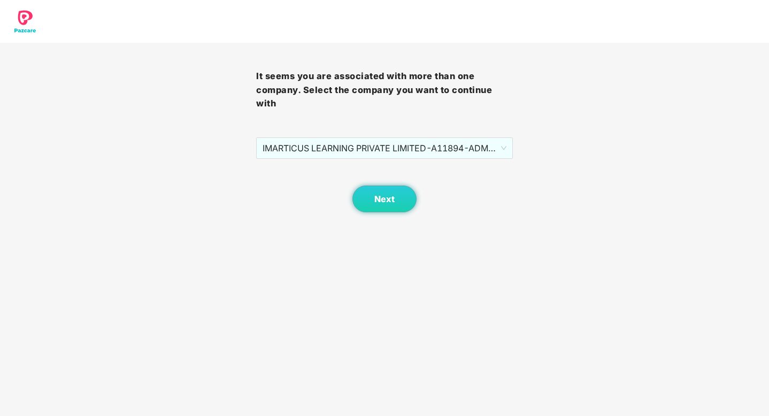
click at [346, 161] on div "Next" at bounding box center [384, 185] width 256 height 53
click at [346, 152] on span "IMARTICUS LEARNING PRIVATE LIMITED - A11894 - ADMIN" at bounding box center [384, 148] width 243 height 20
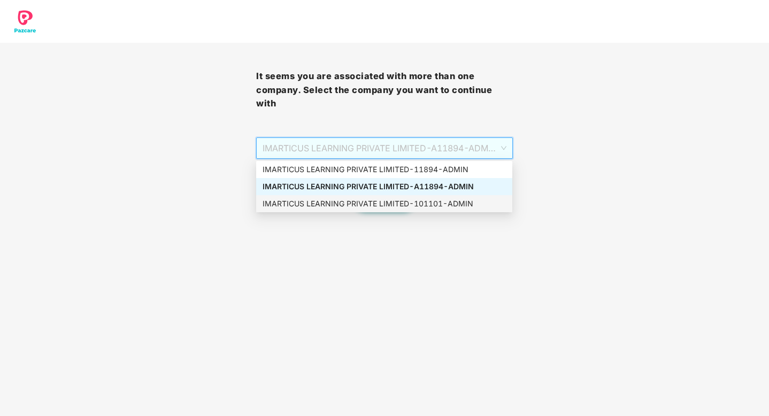
click at [369, 201] on div "IMARTICUS LEARNING PRIVATE LIMITED - 101101 - ADMIN" at bounding box center [384, 204] width 243 height 12
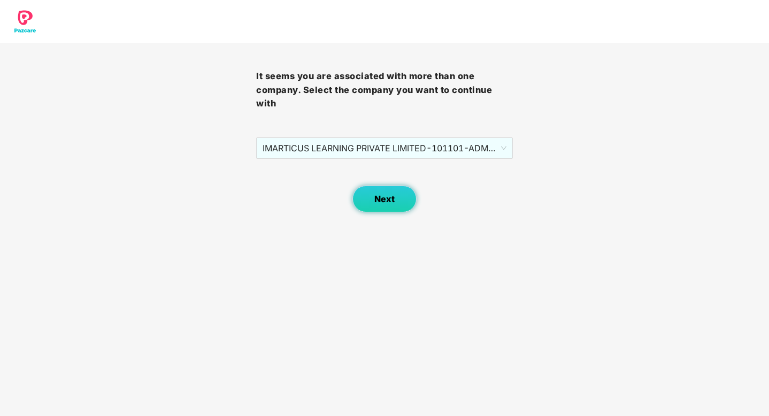
click at [394, 200] on span "Next" at bounding box center [384, 199] width 20 height 10
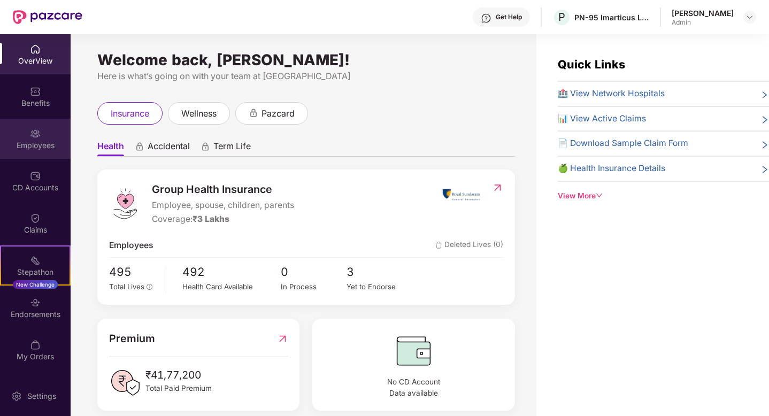
click at [20, 126] on div "Employees" at bounding box center [35, 139] width 71 height 40
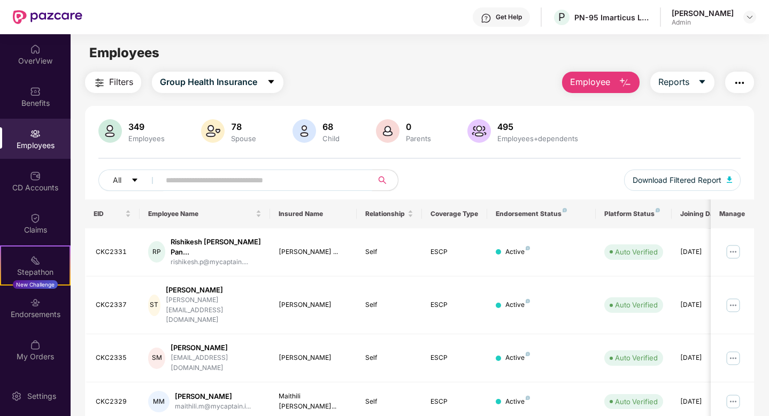
click at [223, 181] on input "text" at bounding box center [262, 180] width 192 height 16
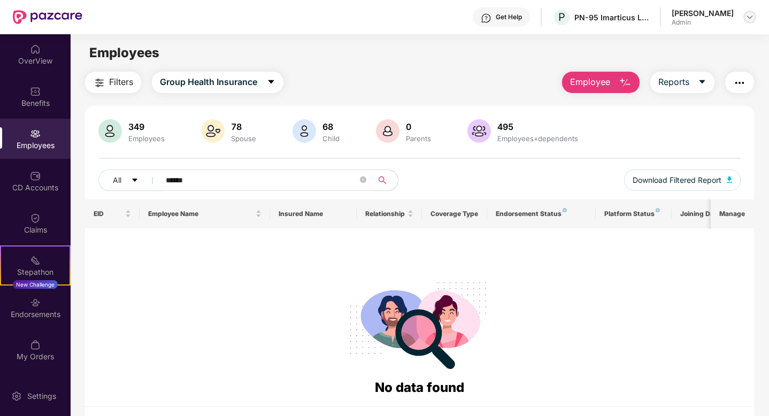
type input "******"
click at [747, 17] on img at bounding box center [749, 17] width 9 height 9
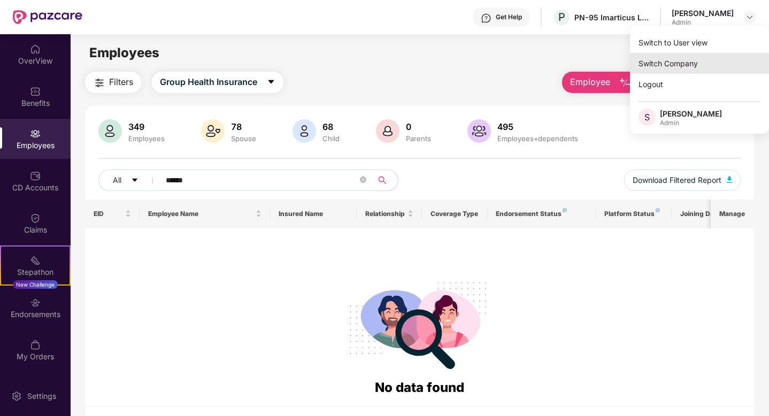
click at [669, 61] on div "Switch Company" at bounding box center [699, 63] width 139 height 21
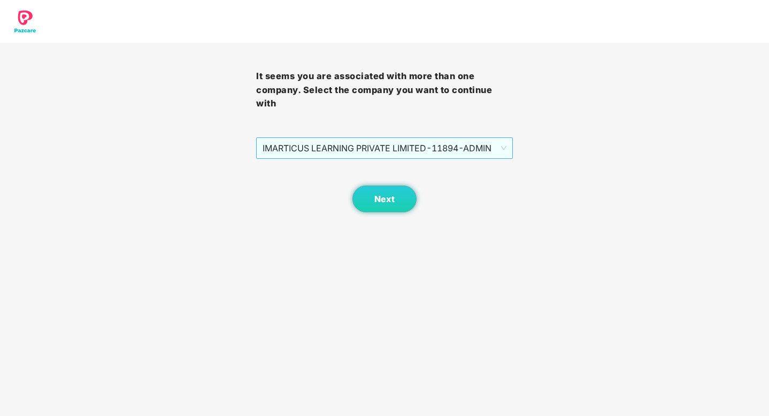
click at [480, 138] on span "IMARTICUS LEARNING PRIVATE LIMITED - 11894 - ADMIN" at bounding box center [384, 148] width 243 height 20
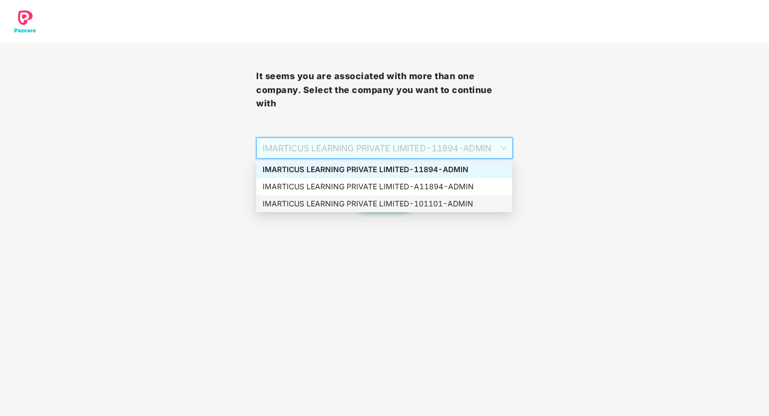
click at [444, 204] on div "IMARTICUS LEARNING PRIVATE LIMITED - 101101 - ADMIN" at bounding box center [384, 204] width 243 height 12
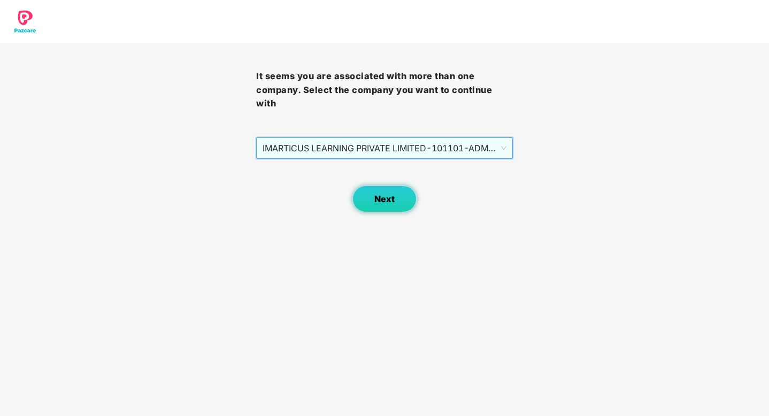
click at [381, 199] on span "Next" at bounding box center [384, 199] width 20 height 10
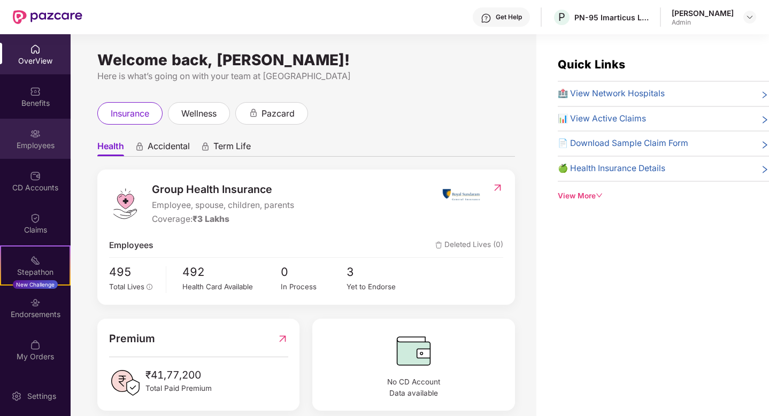
click at [49, 136] on div "Employees" at bounding box center [35, 139] width 71 height 40
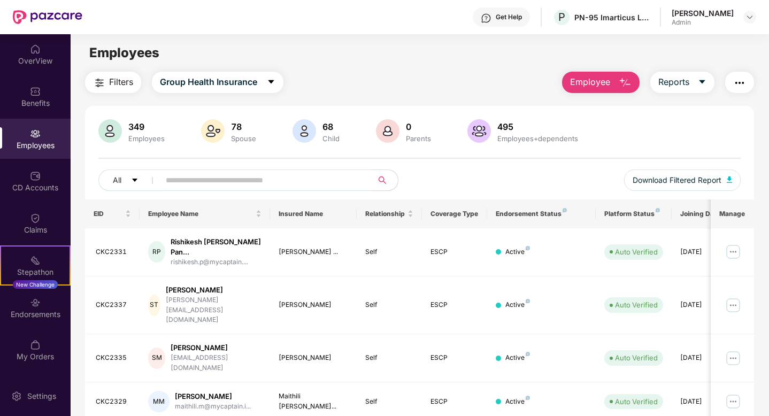
click at [738, 12] on div "Shikha Chaubey Admin" at bounding box center [714, 17] width 84 height 19
click at [753, 22] on div at bounding box center [749, 17] width 13 height 13
click at [750, 19] on img at bounding box center [749, 17] width 9 height 9
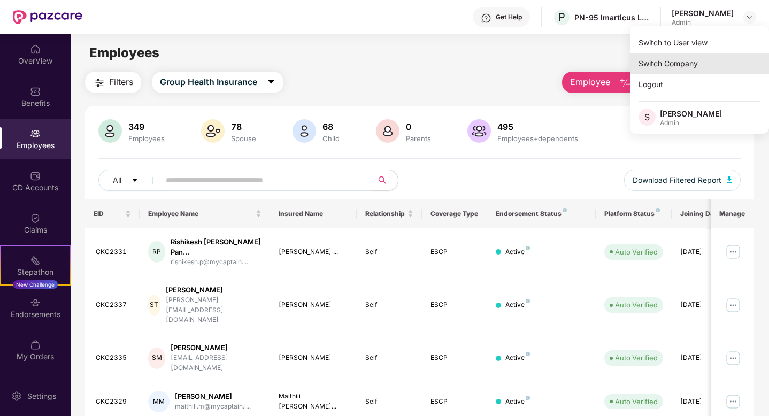
click at [670, 61] on div "Switch Company" at bounding box center [699, 63] width 139 height 21
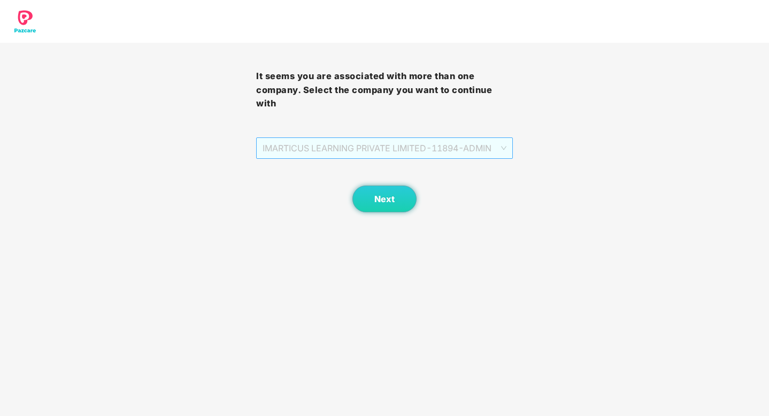
click at [475, 147] on span "IMARTICUS LEARNING PRIVATE LIMITED - 11894 - ADMIN" at bounding box center [384, 148] width 243 height 20
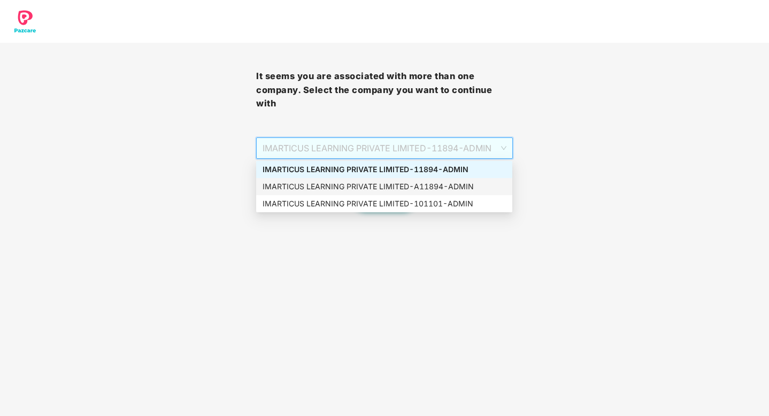
click at [451, 183] on div "IMARTICUS LEARNING PRIVATE LIMITED - A11894 - ADMIN" at bounding box center [384, 187] width 243 height 12
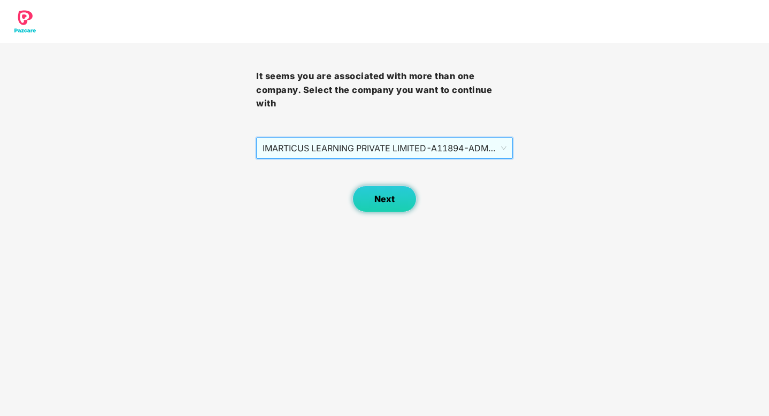
click at [394, 197] on span "Next" at bounding box center [384, 199] width 20 height 10
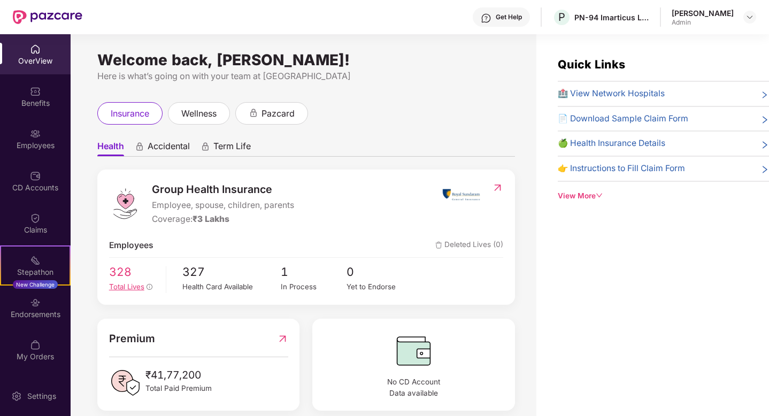
click at [115, 275] on span "328" at bounding box center [133, 272] width 49 height 18
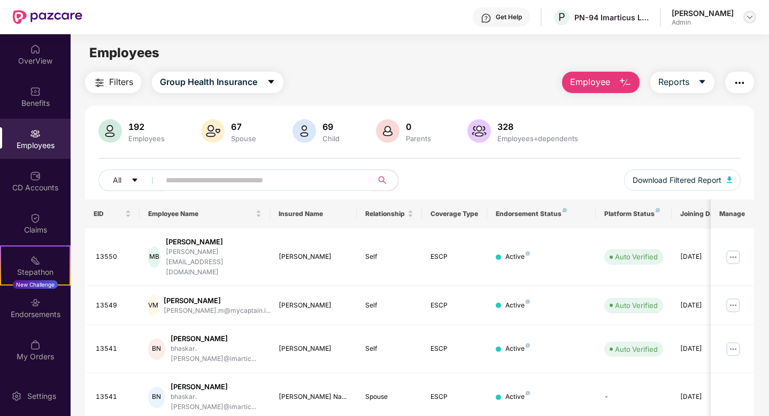
click at [747, 16] on img at bounding box center [749, 17] width 9 height 9
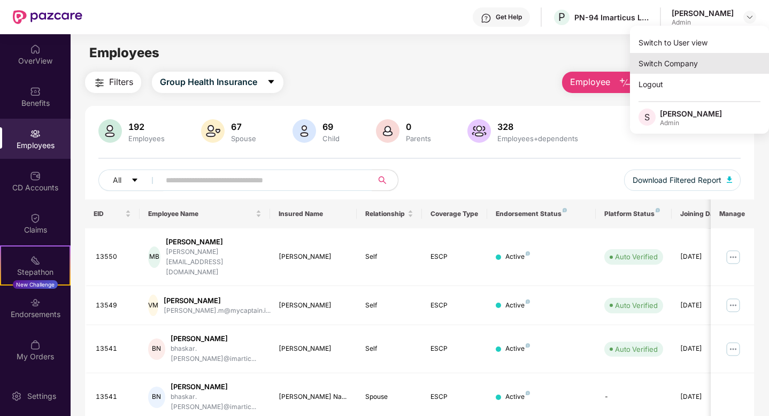
click at [666, 69] on div "Switch Company" at bounding box center [699, 63] width 139 height 21
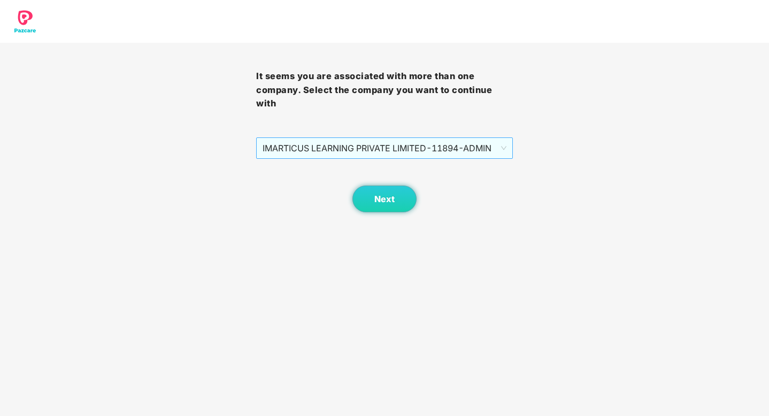
click at [489, 154] on span "IMARTICUS LEARNING PRIVATE LIMITED - 11894 - ADMIN" at bounding box center [384, 148] width 243 height 20
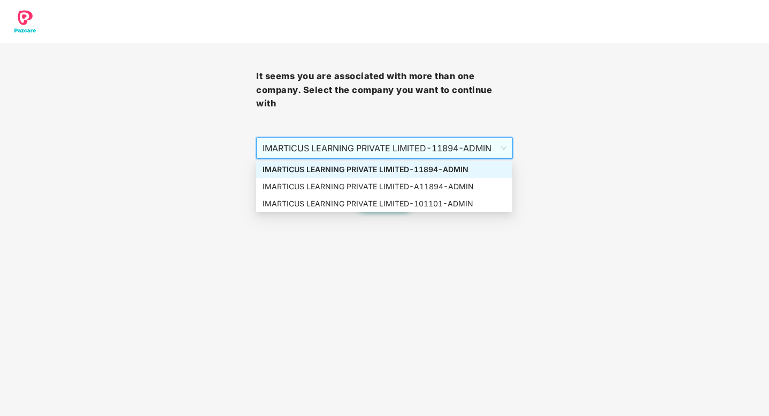
click at [477, 158] on span "IMARTICUS LEARNING PRIVATE LIMITED - 11894 - ADMIN" at bounding box center [384, 148] width 243 height 20
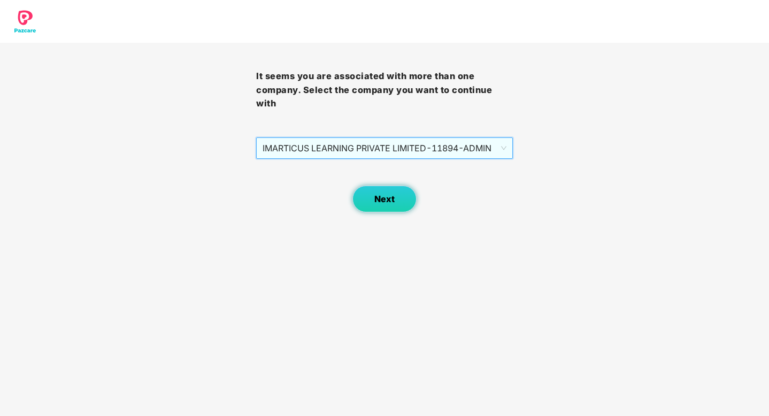
click at [392, 198] on span "Next" at bounding box center [384, 199] width 20 height 10
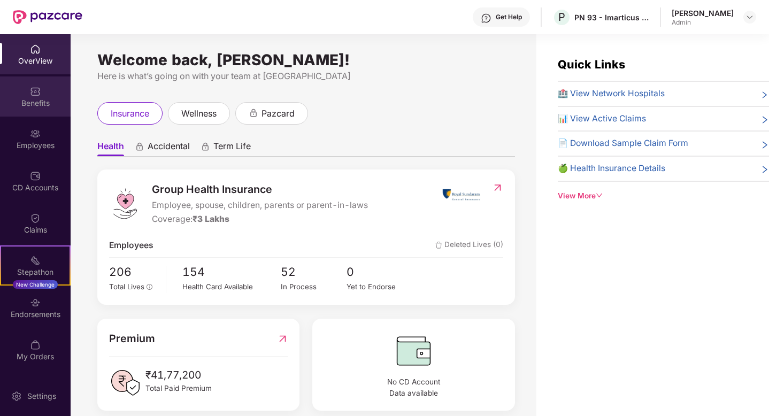
click at [42, 96] on div "Benefits" at bounding box center [35, 96] width 71 height 40
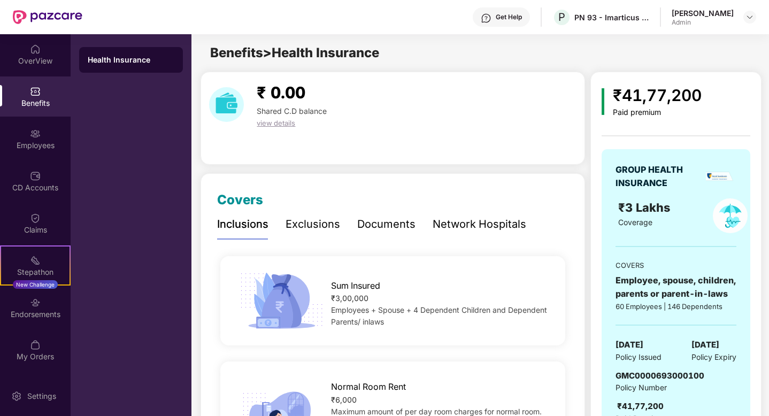
click at [113, 61] on div "Health Insurance" at bounding box center [131, 60] width 87 height 11
click at [24, 141] on div "Employees" at bounding box center [35, 145] width 71 height 11
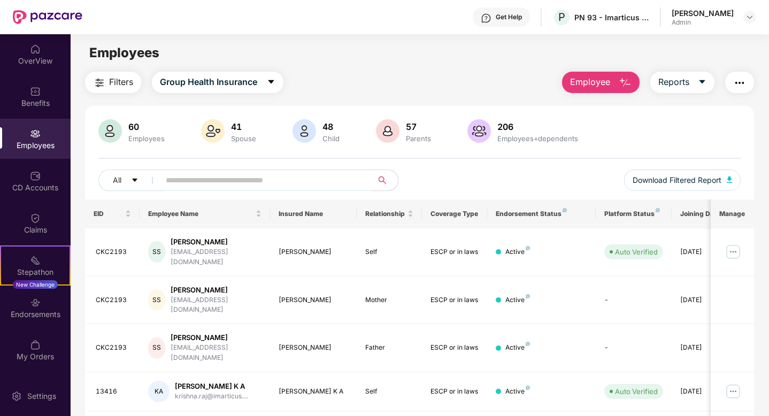
click at [11, 134] on div "Employees" at bounding box center [35, 139] width 71 height 40
click at [166, 182] on input "text" at bounding box center [262, 180] width 192 height 16
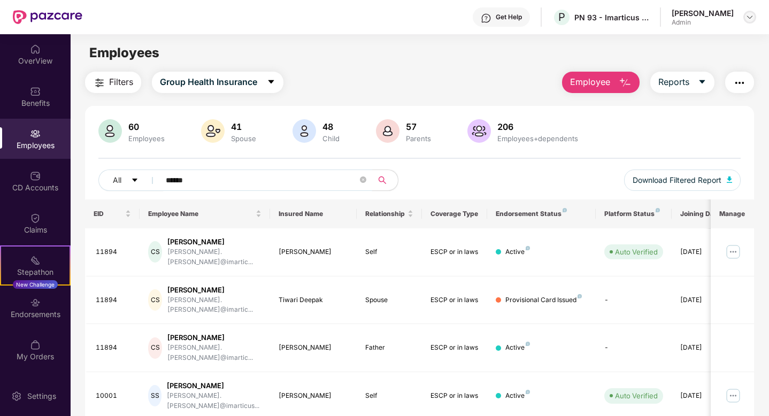
type input "******"
click at [754, 21] on div at bounding box center [749, 17] width 13 height 13
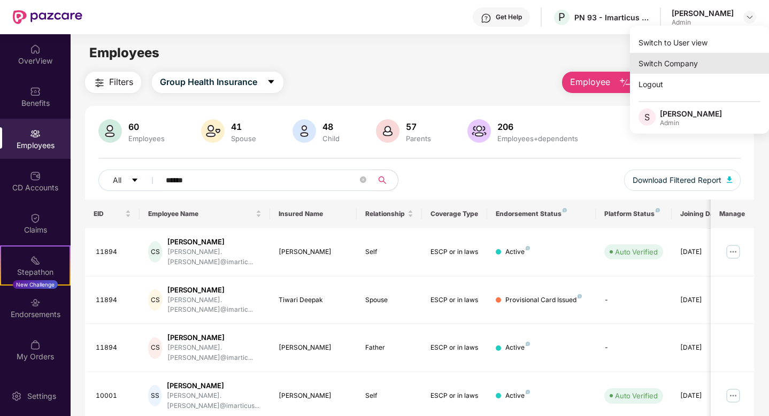
click at [667, 70] on div "Switch Company" at bounding box center [699, 63] width 139 height 21
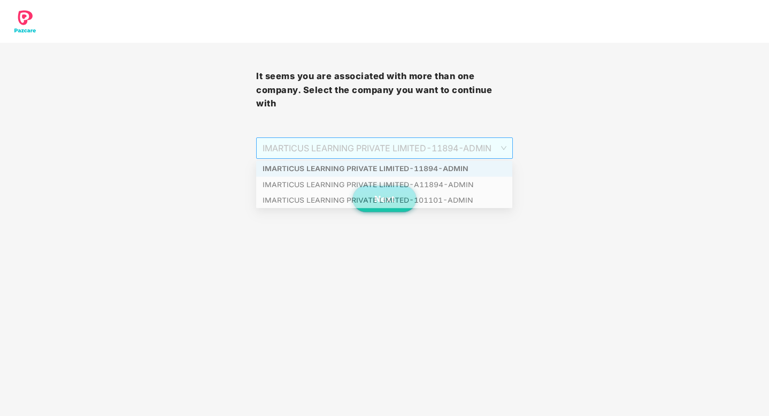
click at [469, 141] on span "IMARTICUS LEARNING PRIVATE LIMITED - 11894 - ADMIN" at bounding box center [384, 148] width 243 height 20
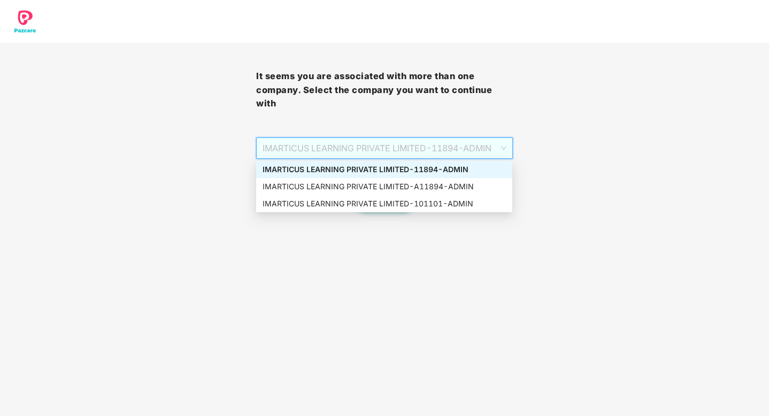
click at [558, 169] on div "It seems you are associated with more than one company. Select the company you …" at bounding box center [384, 106] width 769 height 212
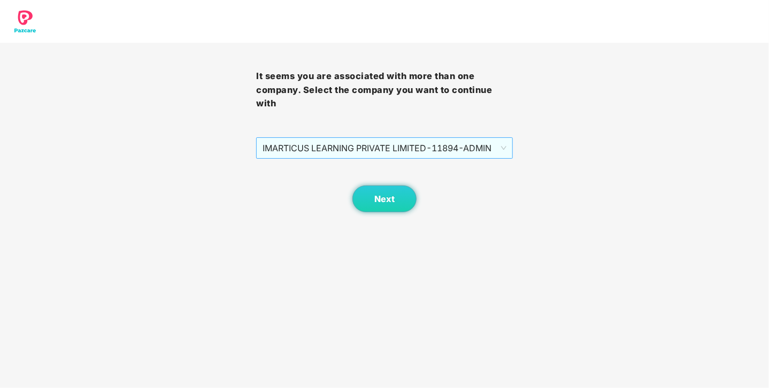
click at [405, 144] on span "IMARTICUS LEARNING PRIVATE LIMITED - 11894 - ADMIN" at bounding box center [384, 148] width 243 height 20
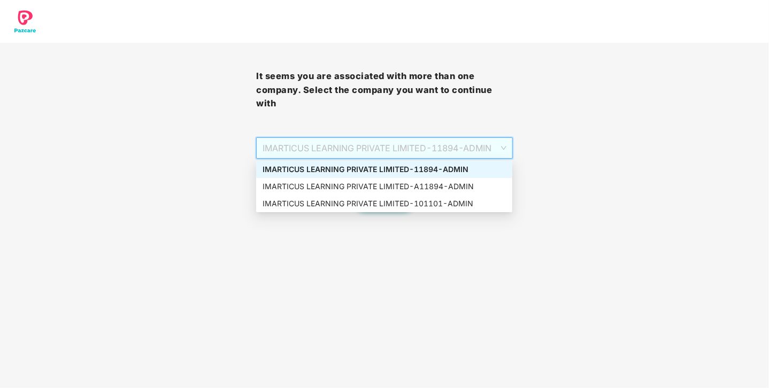
click at [404, 172] on div "IMARTICUS LEARNING PRIVATE LIMITED - 11894 - ADMIN" at bounding box center [384, 170] width 243 height 12
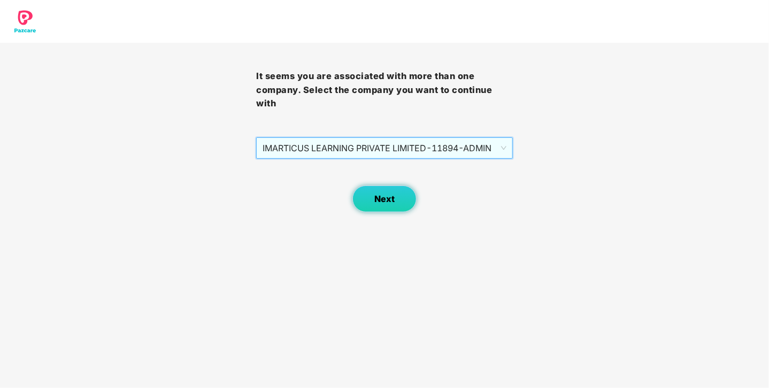
click at [385, 203] on span "Next" at bounding box center [384, 199] width 20 height 10
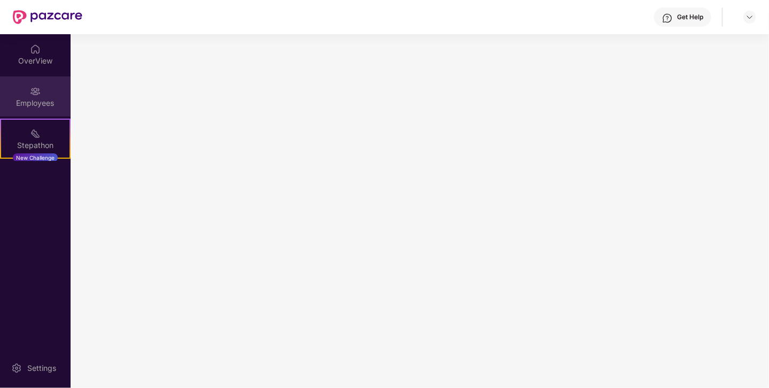
click at [40, 101] on div "Employees" at bounding box center [35, 103] width 71 height 11
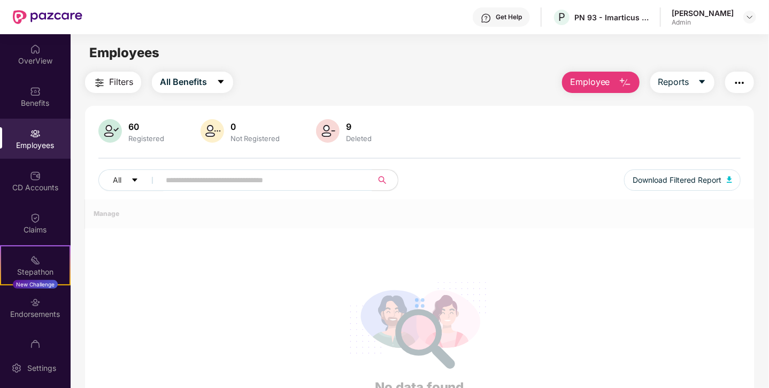
click at [33, 138] on img at bounding box center [35, 133] width 11 height 11
click at [300, 20] on div "Get Help P PN 93 - Imarticus Learning Private Limited Shikha Chaubey Admin" at bounding box center [419, 17] width 674 height 34
click at [29, 144] on div "Employees" at bounding box center [35, 145] width 71 height 11
click at [33, 47] on img at bounding box center [35, 49] width 11 height 11
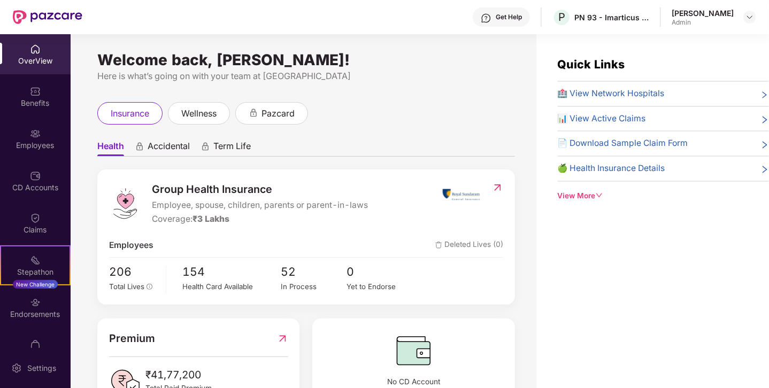
click at [107, 268] on div "Group Health Insurance Employee, spouse, children, parents or parent-in-laws Co…" at bounding box center [306, 236] width 418 height 135
click at [113, 273] on span "206" at bounding box center [133, 272] width 49 height 18
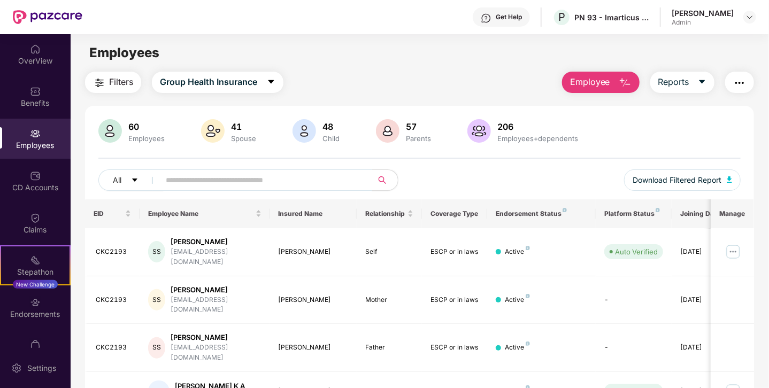
click at [209, 179] on input "text" at bounding box center [262, 180] width 192 height 16
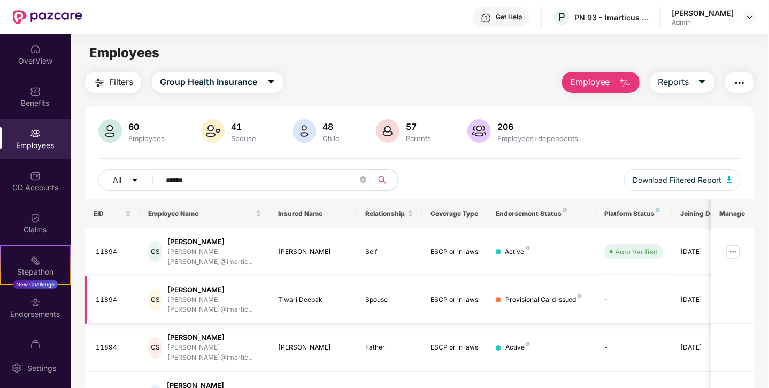
type input "******"
drag, startPoint x: 270, startPoint y: 287, endPoint x: 480, endPoint y: 287, distance: 210.1
click at [487, 287] on tr "11894 CS Chaubey Shikha shikha.chaubey@imartic... Tiwari Deepak Spouse ESCP or …" at bounding box center [432, 300] width 695 height 48
drag, startPoint x: 601, startPoint y: 292, endPoint x: 428, endPoint y: 291, distance: 173.2
click at [428, 291] on tr "11894 CS Chaubey Shikha shikha.chaubey@imartic... Tiwari Deepak Spouse ESCP or …" at bounding box center [432, 300] width 695 height 48
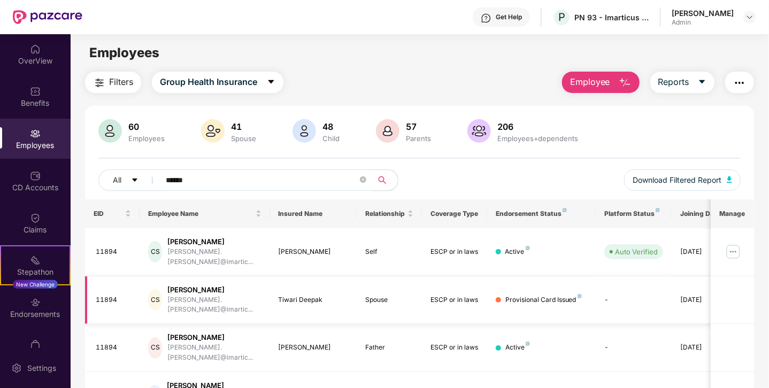
click at [286, 279] on td "Tiwari Deepak" at bounding box center [313, 300] width 87 height 48
drag, startPoint x: 274, startPoint y: 289, endPoint x: 432, endPoint y: 289, distance: 157.7
click at [432, 289] on tr "11894 CS Chaubey Shikha shikha.chaubey@imartic... Tiwari Deepak Spouse ESCP or …" at bounding box center [432, 300] width 695 height 48
click at [600, 290] on td "-" at bounding box center [634, 300] width 76 height 48
click at [747, 20] on img at bounding box center [749, 17] width 9 height 9
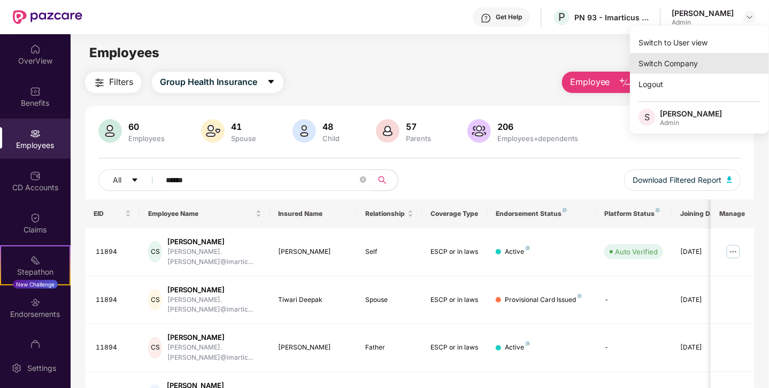
click at [676, 62] on div "Switch Company" at bounding box center [699, 63] width 139 height 21
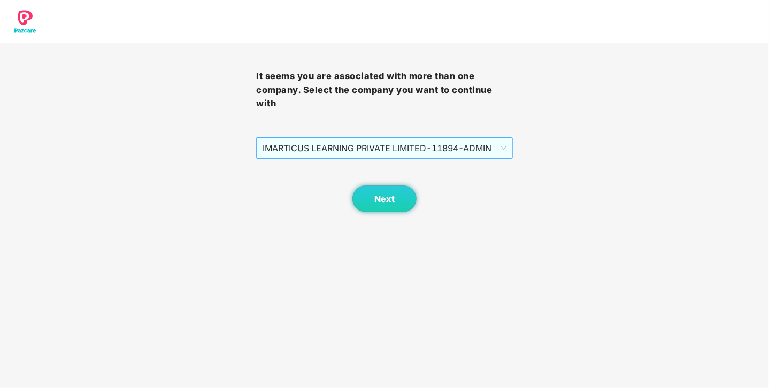
click at [395, 142] on span "IMARTICUS LEARNING PRIVATE LIMITED - 11894 - ADMIN" at bounding box center [384, 148] width 243 height 20
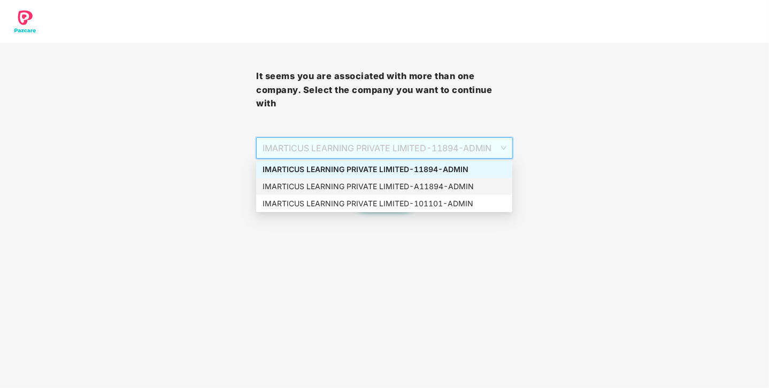
click at [395, 190] on div "IMARTICUS LEARNING PRIVATE LIMITED - A11894 - ADMIN" at bounding box center [384, 187] width 243 height 12
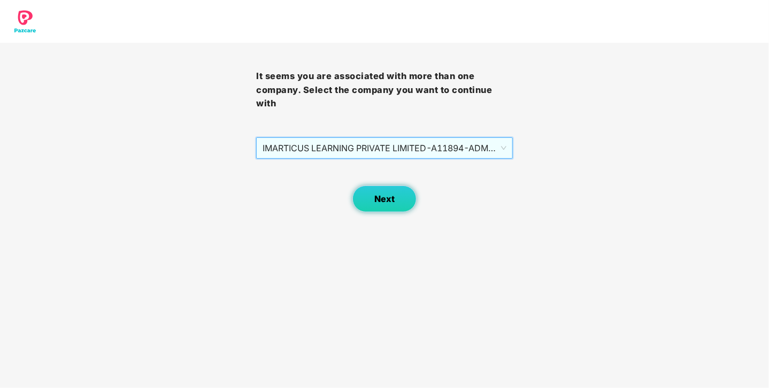
click at [375, 200] on span "Next" at bounding box center [384, 199] width 20 height 10
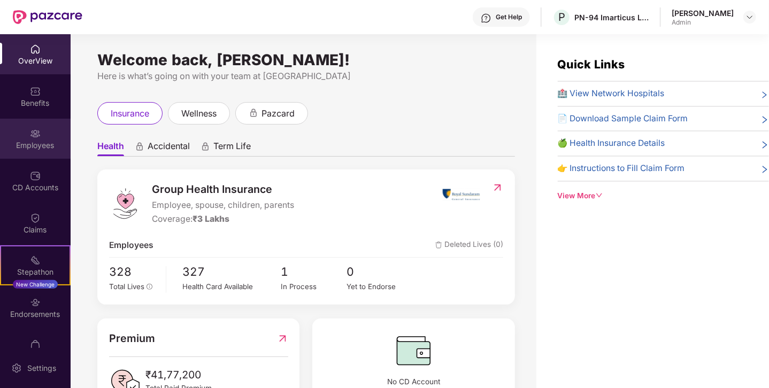
click at [30, 149] on div "Employees" at bounding box center [35, 145] width 71 height 11
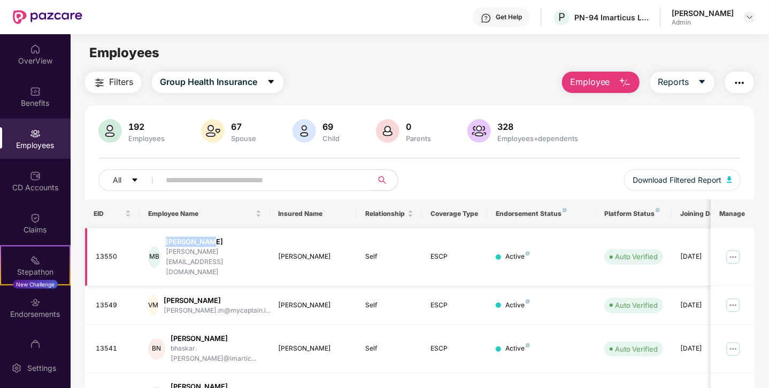
drag, startPoint x: 176, startPoint y: 240, endPoint x: 240, endPoint y: 241, distance: 63.6
click at [240, 241] on div "Mansi Bagwe" at bounding box center [213, 242] width 95 height 10
click at [747, 16] on img at bounding box center [749, 17] width 9 height 9
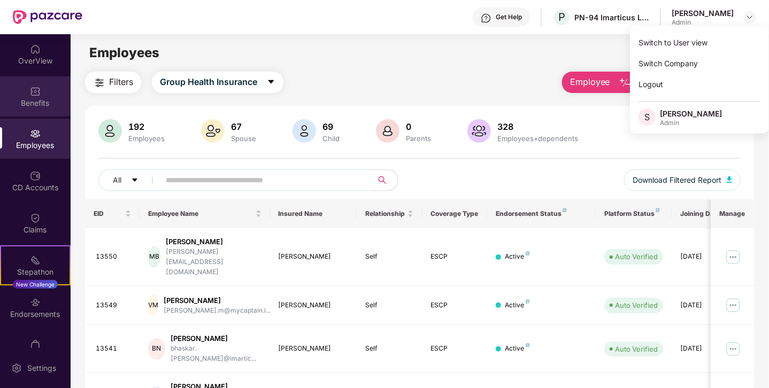
click at [29, 102] on div "Benefits" at bounding box center [35, 103] width 71 height 11
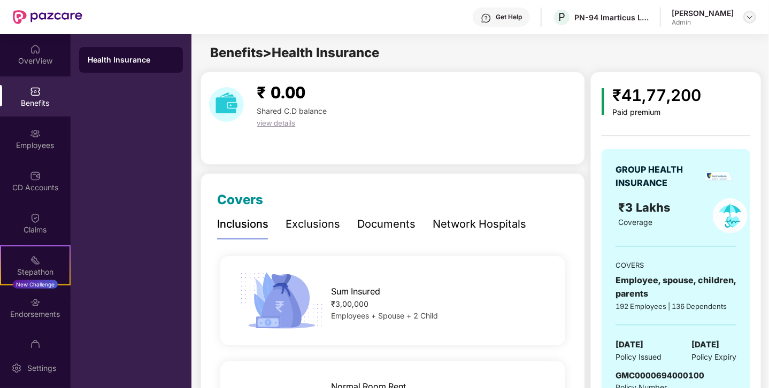
click at [745, 17] on img at bounding box center [749, 17] width 9 height 9
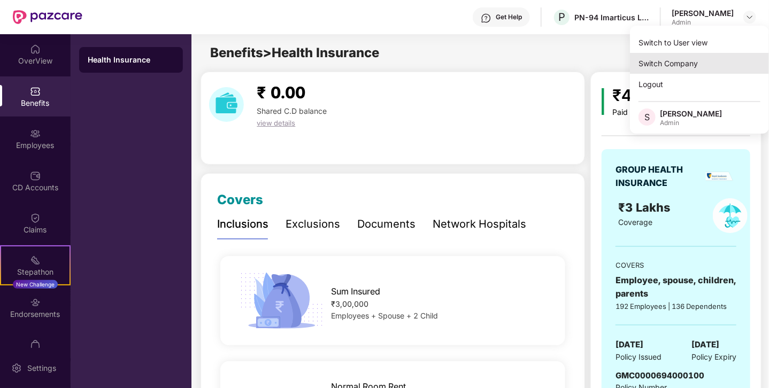
click at [658, 59] on div "Switch Company" at bounding box center [699, 63] width 139 height 21
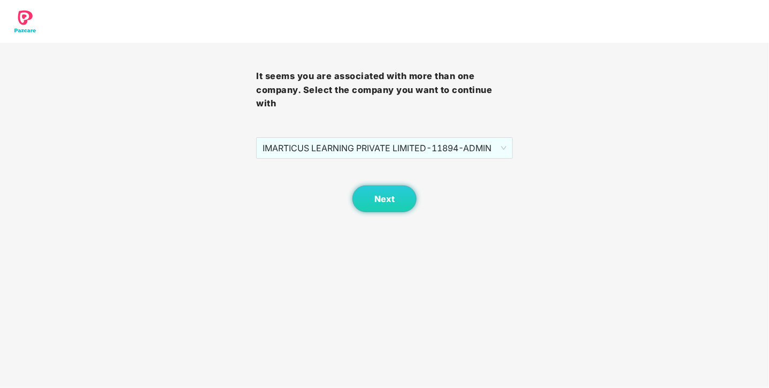
click at [397, 163] on div "Next" at bounding box center [384, 185] width 256 height 53
click at [397, 153] on span "IMARTICUS LEARNING PRIVATE LIMITED - 11894 - ADMIN" at bounding box center [384, 148] width 243 height 20
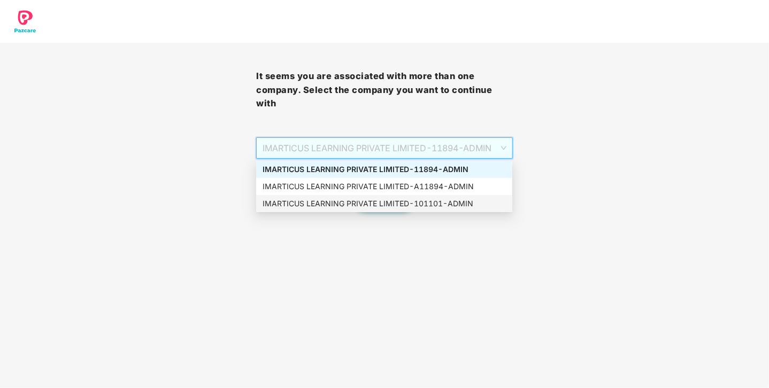
click at [397, 206] on div "IMARTICUS LEARNING PRIVATE LIMITED - 101101 - ADMIN" at bounding box center [384, 204] width 243 height 12
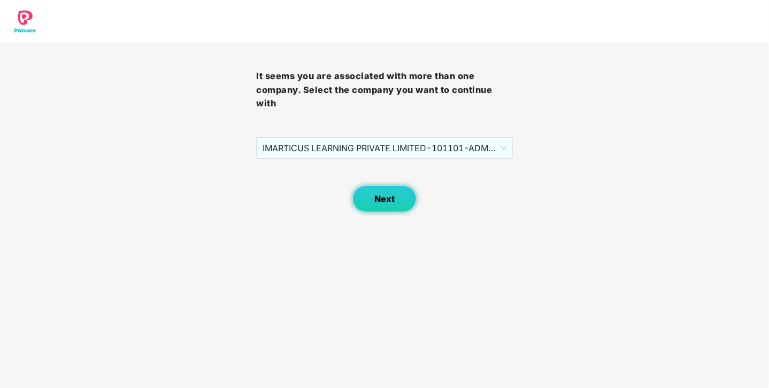
click at [379, 197] on span "Next" at bounding box center [384, 199] width 20 height 10
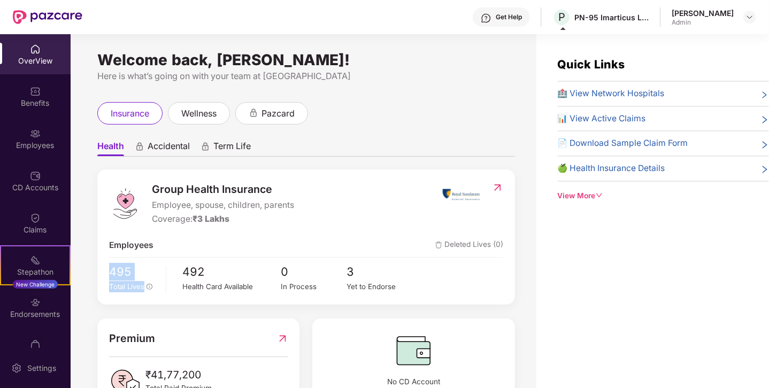
drag, startPoint x: 102, startPoint y: 273, endPoint x: 172, endPoint y: 273, distance: 70.0
click at [172, 273] on div "Group Health Insurance Employee, spouse, children, parents Coverage: ₹3 Lakhs E…" at bounding box center [306, 236] width 418 height 135
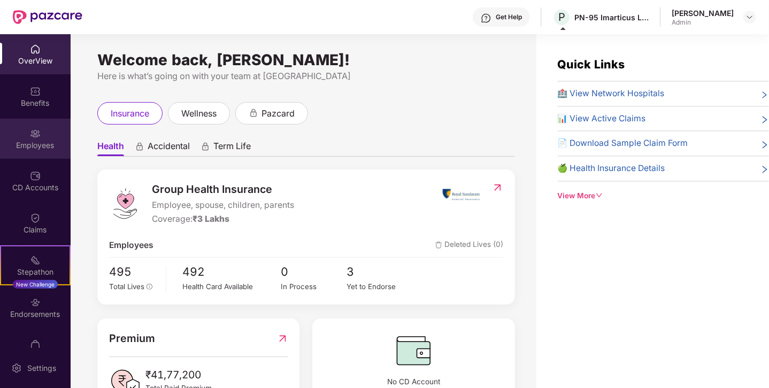
click at [50, 150] on div "Employees" at bounding box center [35, 139] width 71 height 40
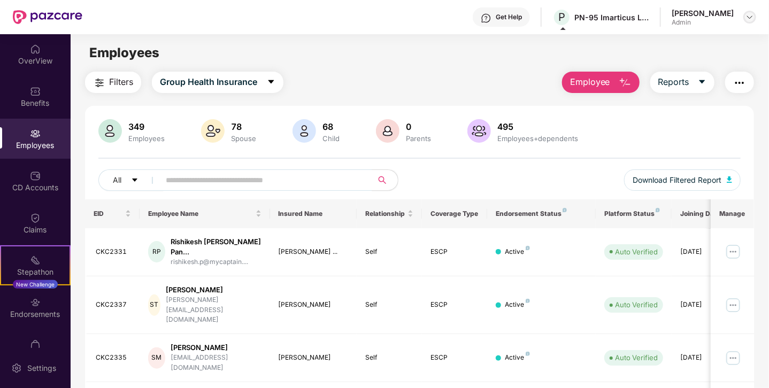
click at [751, 16] on img at bounding box center [749, 17] width 9 height 9
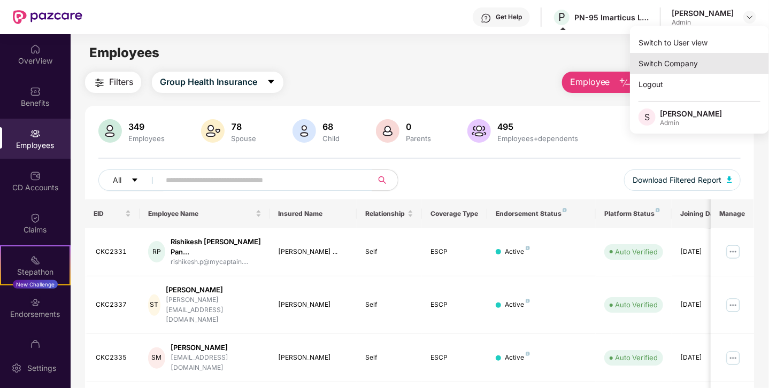
click at [692, 65] on div "Switch Company" at bounding box center [699, 63] width 139 height 21
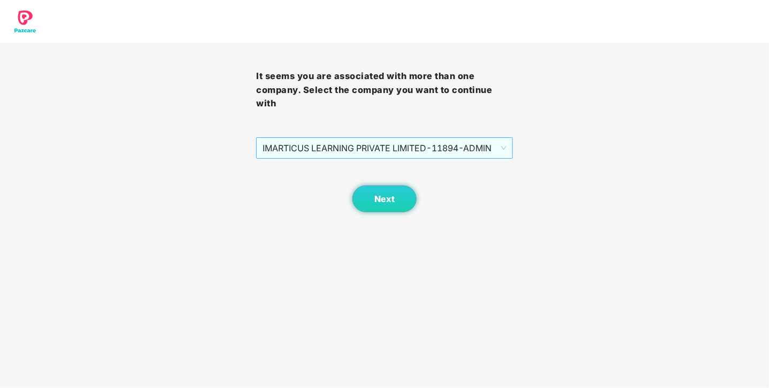
click at [495, 153] on span "IMARTICUS LEARNING PRIVATE LIMITED - 11894 - ADMIN" at bounding box center [384, 148] width 243 height 20
click at [589, 171] on div "It seems you are associated with more than one company. Select the company you …" at bounding box center [384, 106] width 769 height 212
click at [408, 143] on span "IMARTICUS LEARNING PRIVATE LIMITED - 11894 - ADMIN" at bounding box center [384, 148] width 243 height 20
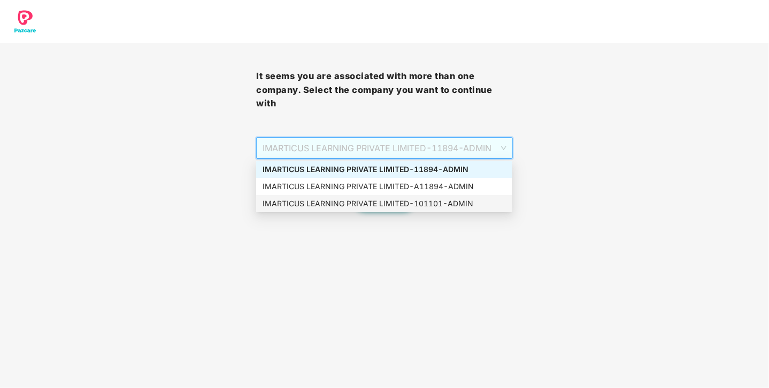
click at [405, 201] on div "IMARTICUS LEARNING PRIVATE LIMITED - 101101 - ADMIN" at bounding box center [384, 204] width 243 height 12
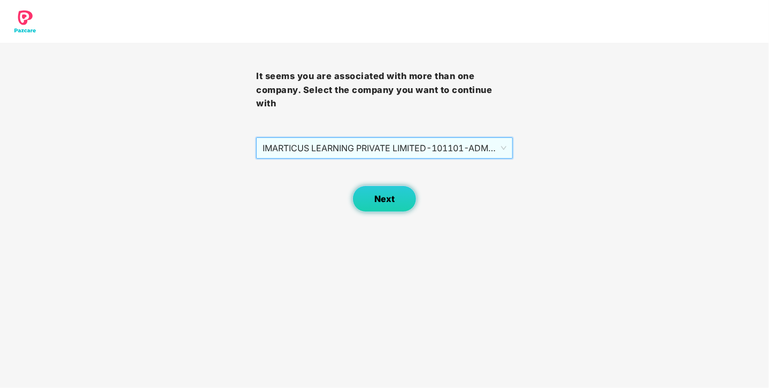
click at [382, 205] on button "Next" at bounding box center [384, 199] width 64 height 27
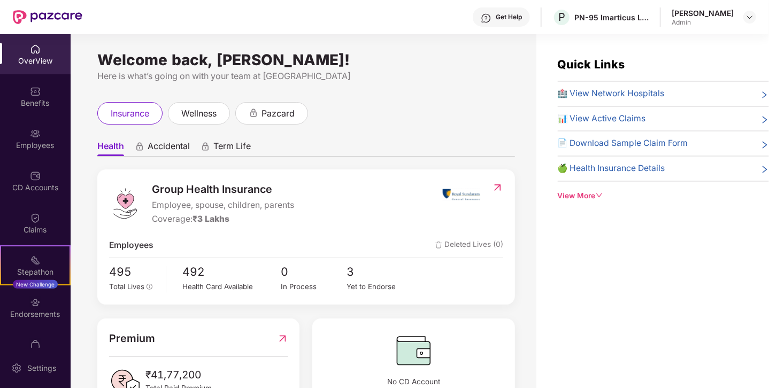
click at [758, 13] on header "Get Help P PN-95 Imarticus Learning Private Limited Shikha Chaubey Admin" at bounding box center [384, 17] width 769 height 34
click at [748, 17] on img at bounding box center [749, 17] width 9 height 9
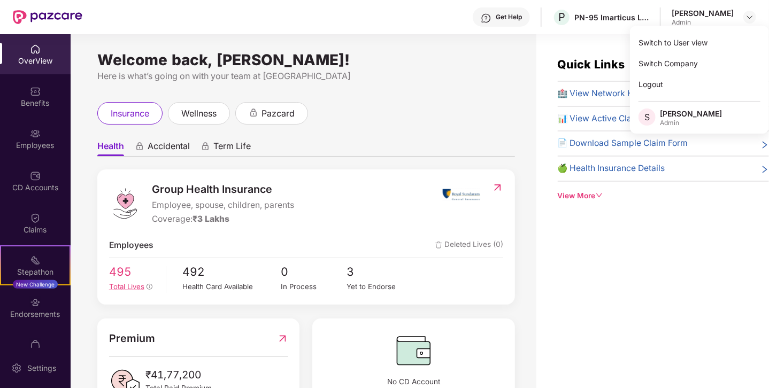
click at [124, 275] on span "495" at bounding box center [133, 272] width 49 height 18
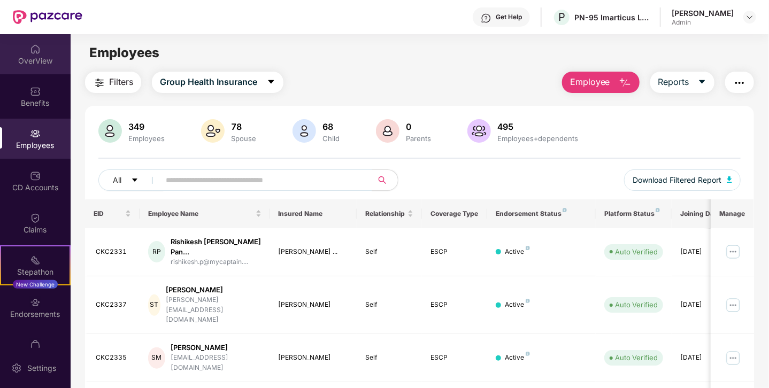
click at [48, 65] on div "OverView" at bounding box center [35, 61] width 71 height 11
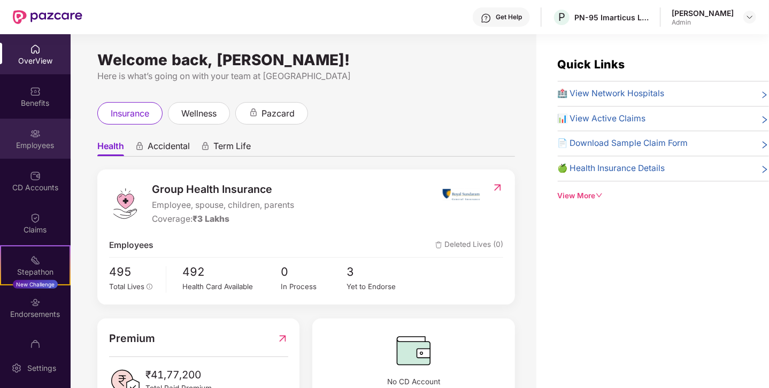
click at [39, 146] on div "Employees" at bounding box center [35, 145] width 71 height 11
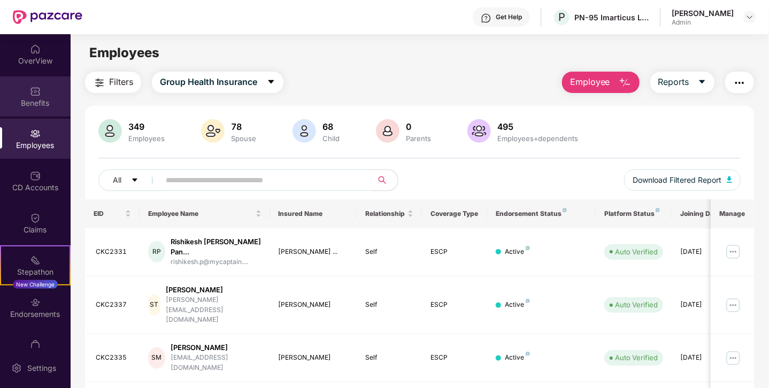
click at [41, 87] on div "Benefits" at bounding box center [35, 96] width 71 height 40
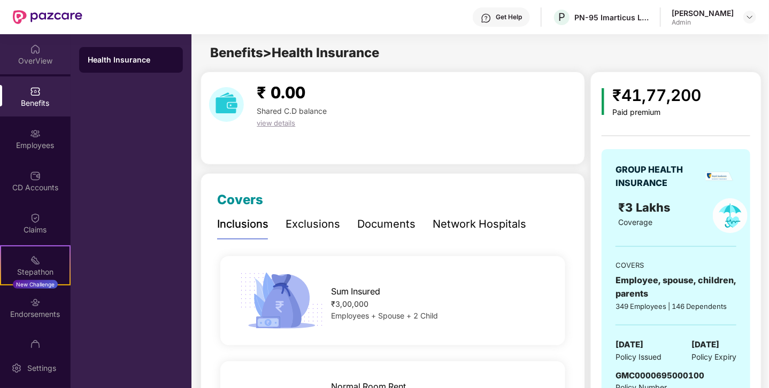
click at [25, 52] on div "OverView" at bounding box center [35, 54] width 71 height 40
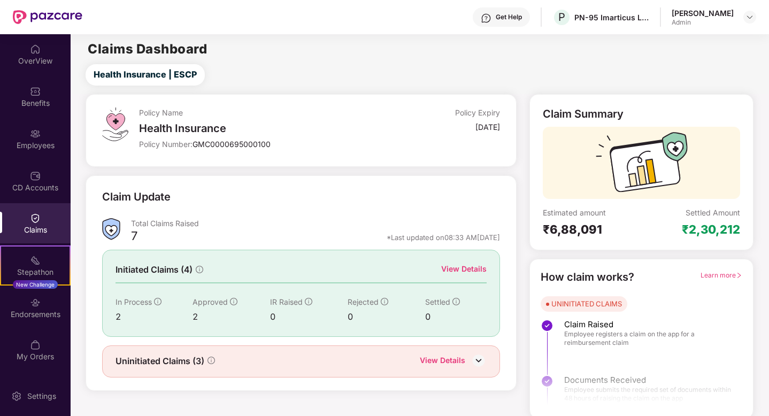
click at [474, 273] on div "View Details" at bounding box center [463, 269] width 45 height 12
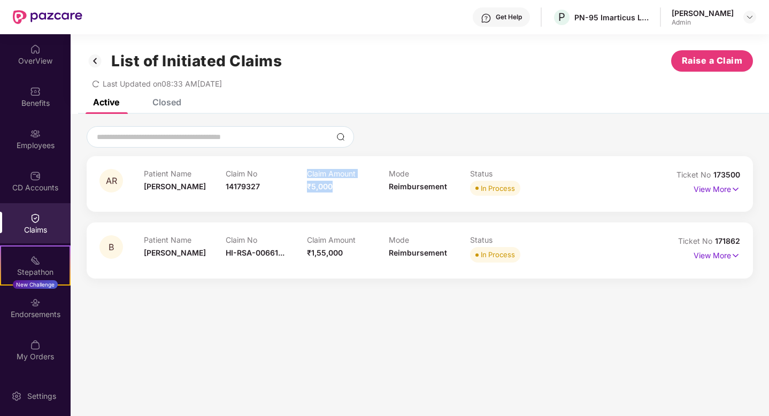
drag, startPoint x: 300, startPoint y: 185, endPoint x: 342, endPoint y: 190, distance: 42.6
click at [342, 190] on div "Patient Name [PERSON_NAME] Claim No 14179327 Claim Amount ₹5,000 Mode Reimburse…" at bounding box center [388, 183] width 489 height 29
click at [731, 253] on img at bounding box center [735, 256] width 9 height 12
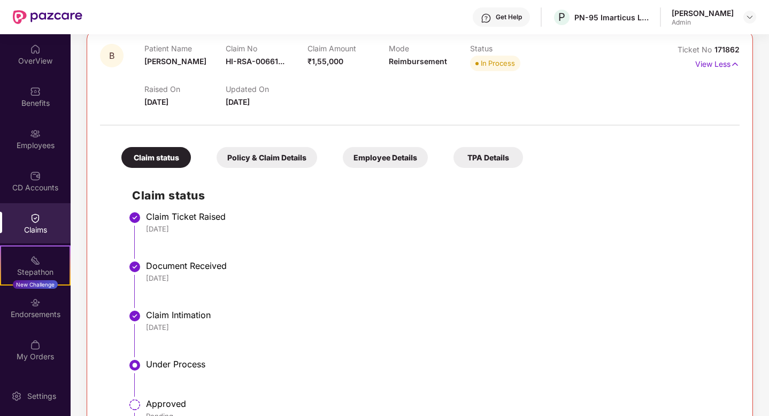
scroll to position [160, 0]
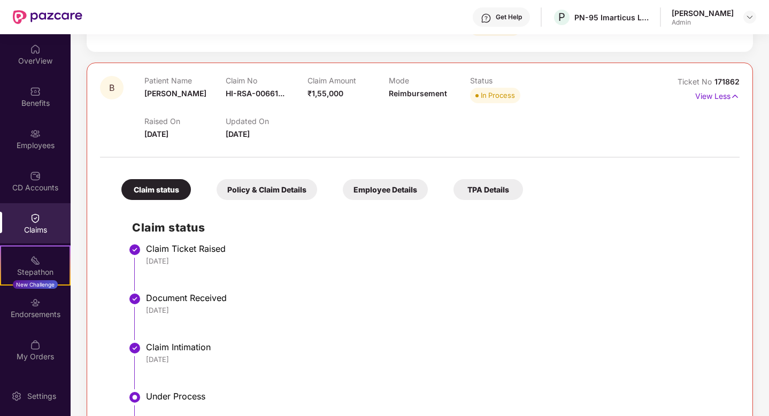
click at [283, 194] on div "Policy & Claim Details" at bounding box center [267, 189] width 101 height 21
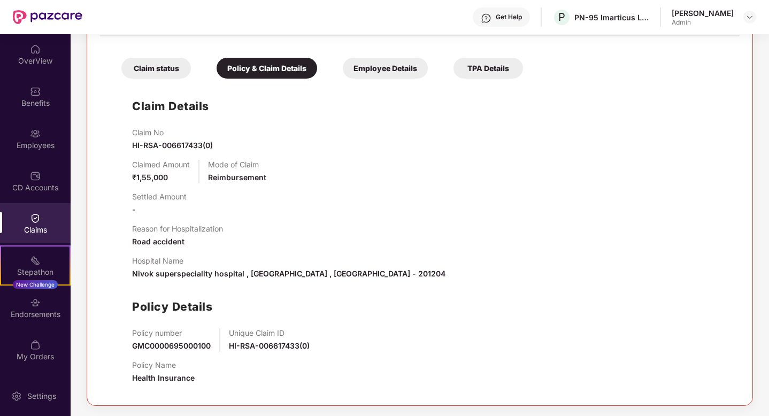
scroll to position [282, 0]
drag, startPoint x: 132, startPoint y: 241, endPoint x: 196, endPoint y: 243, distance: 64.2
click at [196, 243] on div "Reason for Hospitalization Road accident" at bounding box center [177, 235] width 91 height 24
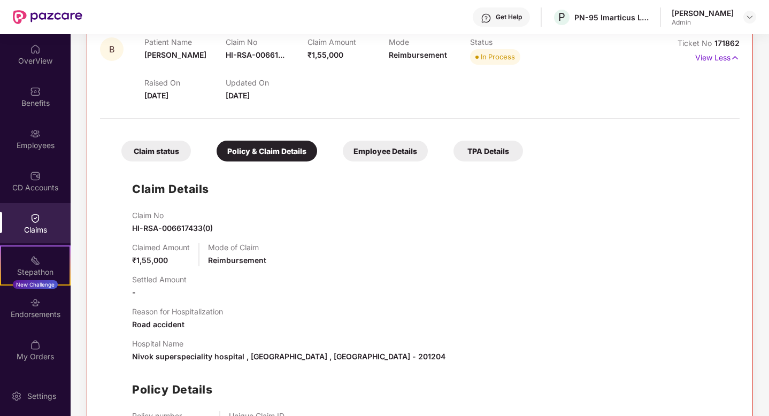
click at [405, 159] on div "Employee Details" at bounding box center [385, 151] width 85 height 21
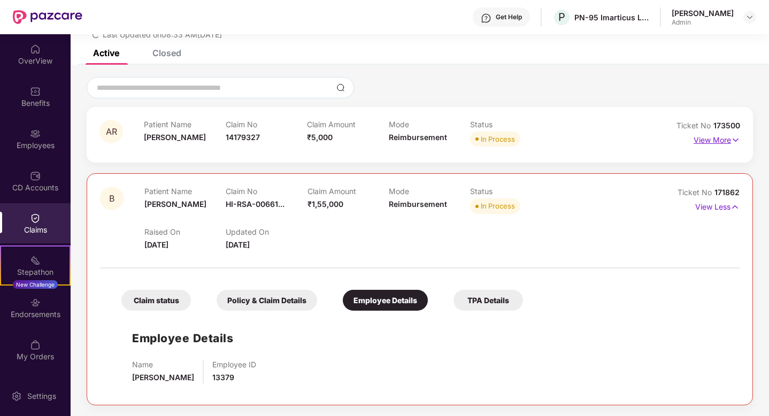
click at [722, 139] on p "View More" at bounding box center [716, 139] width 47 height 14
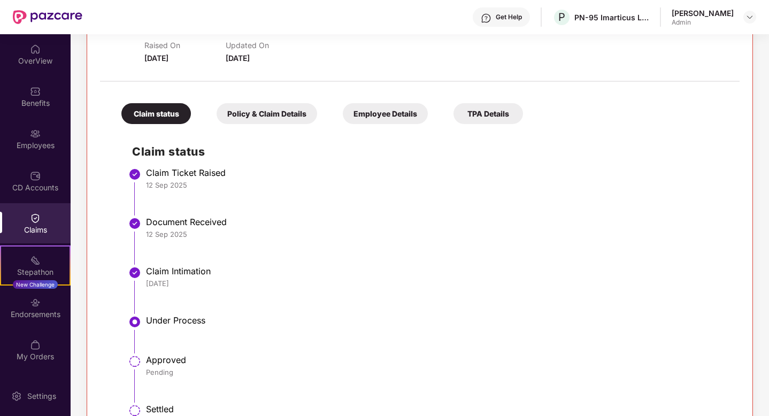
scroll to position [124, 0]
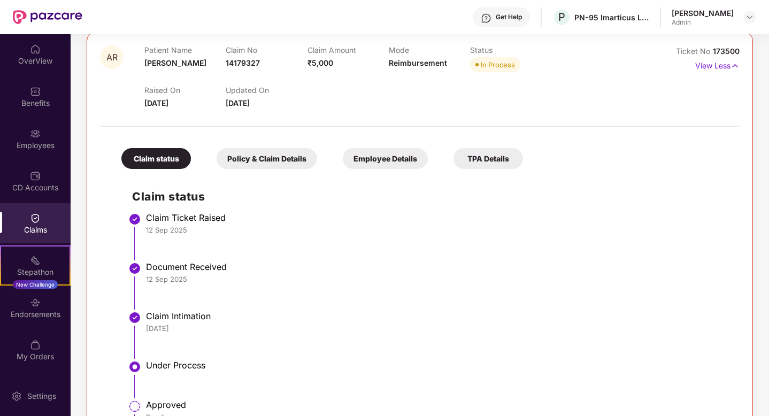
click at [306, 161] on div "Policy & Claim Details" at bounding box center [267, 158] width 101 height 21
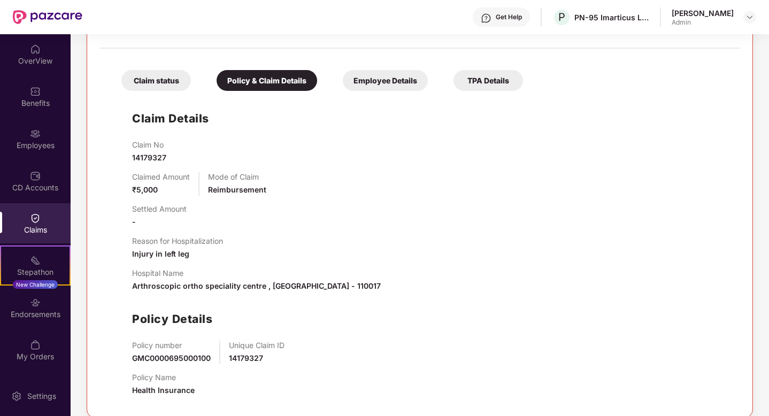
scroll to position [204, 0]
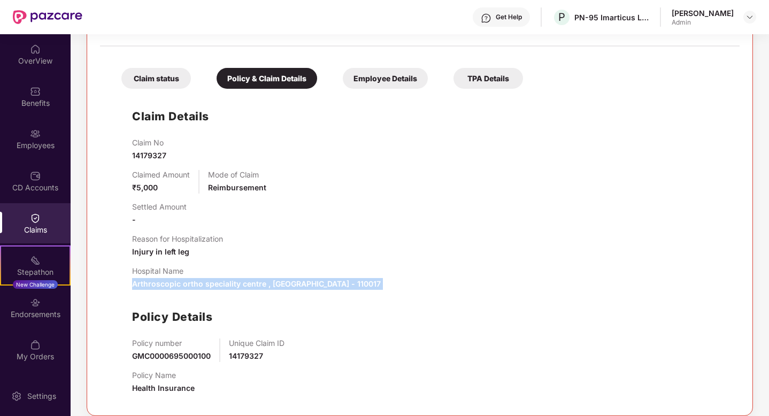
drag, startPoint x: 131, startPoint y: 284, endPoint x: 181, endPoint y: 301, distance: 52.9
click at [181, 301] on div "Claim Details Claim No 14179327 Claimed Amount ₹5,000 Mode of Claim Reimburseme…" at bounding box center [420, 248] width 618 height 308
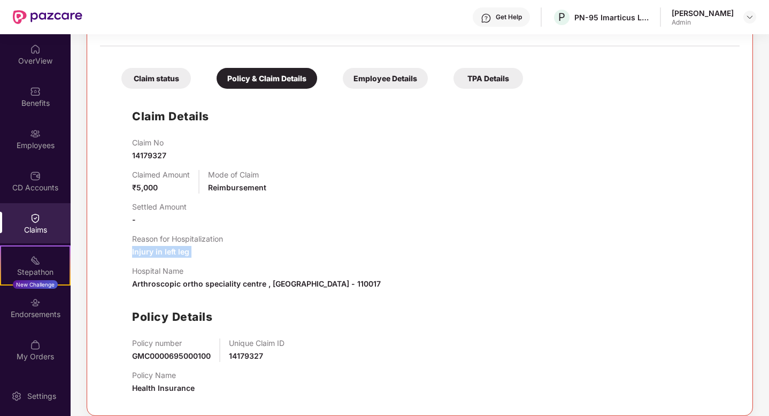
drag, startPoint x: 131, startPoint y: 252, endPoint x: 196, endPoint y: 259, distance: 65.1
click at [196, 259] on div "Claim Details Claim No 14179327 Claimed Amount ₹5,000 Mode of Claim Reimburseme…" at bounding box center [420, 248] width 618 height 308
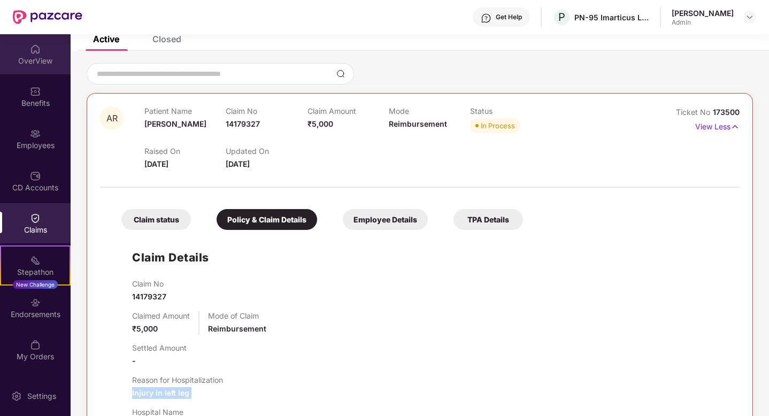
scroll to position [58, 0]
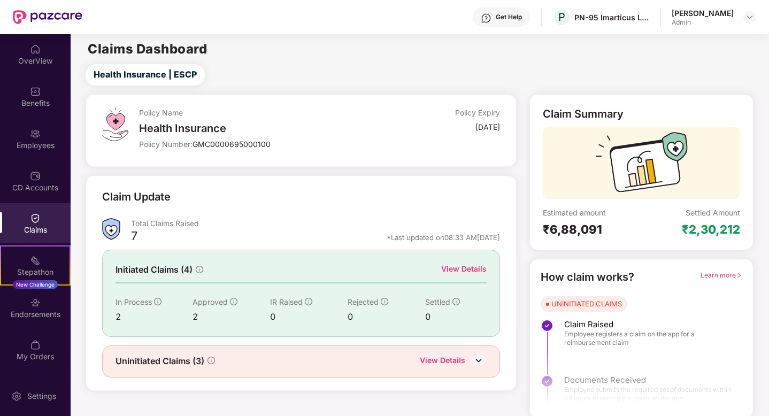
scroll to position [3, 0]
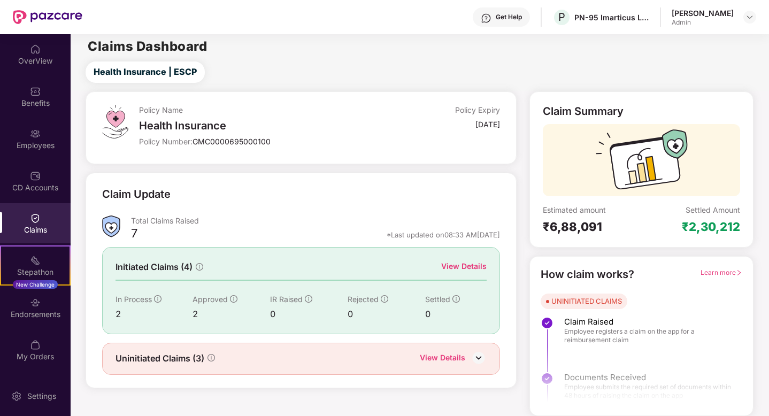
click at [480, 355] on img at bounding box center [479, 358] width 16 height 16
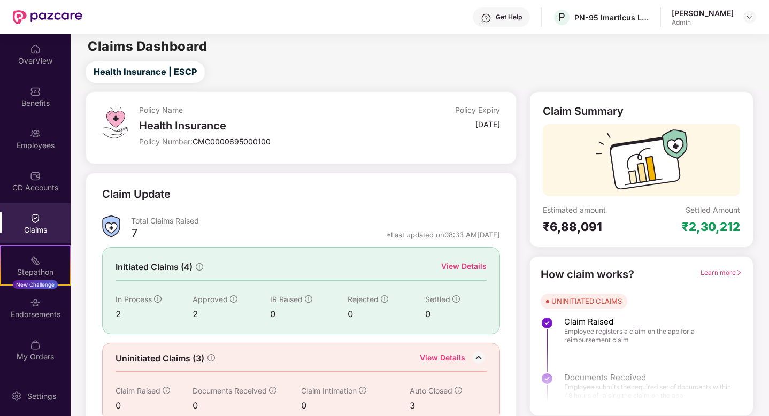
scroll to position [21, 0]
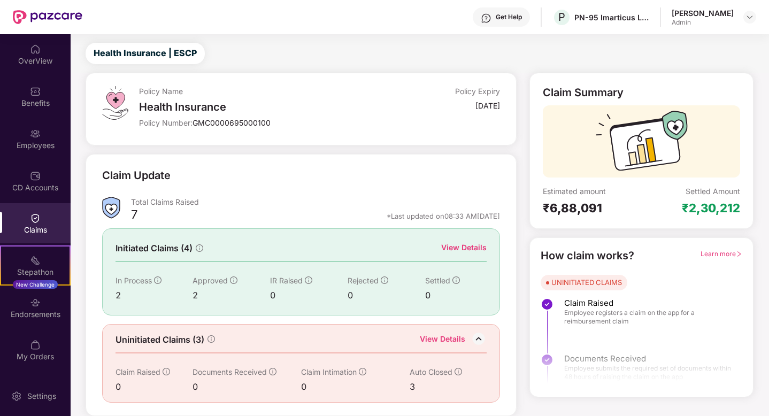
click at [449, 338] on div "View Details" at bounding box center [442, 340] width 45 height 14
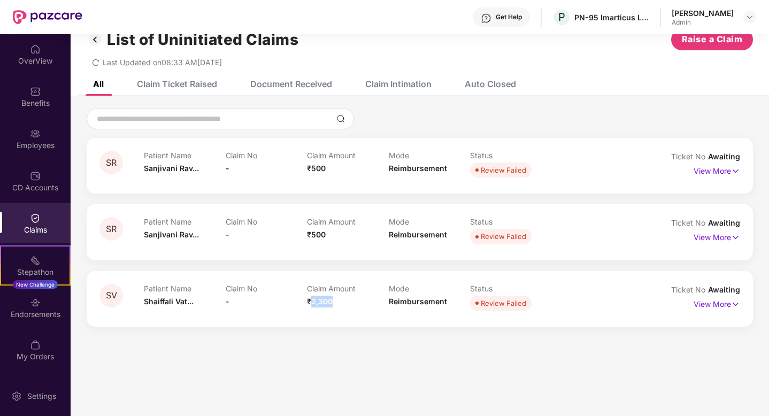
drag, startPoint x: 309, startPoint y: 303, endPoint x: 334, endPoint y: 308, distance: 25.8
click at [334, 308] on div "Claim Amount ₹2,300" at bounding box center [348, 298] width 82 height 29
click at [714, 300] on p "View More" at bounding box center [716, 303] width 47 height 14
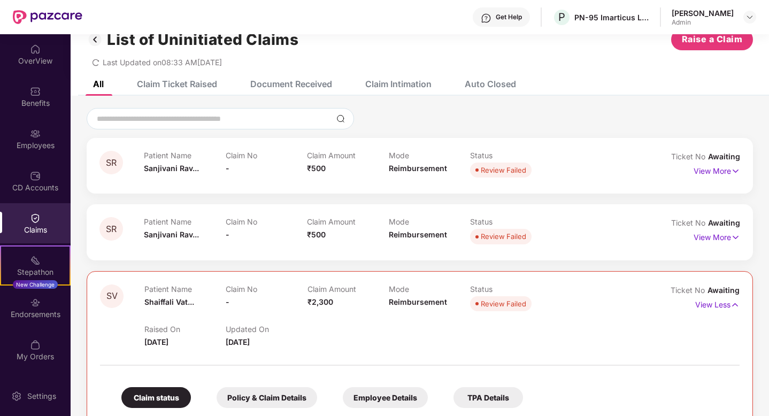
scroll to position [159, 0]
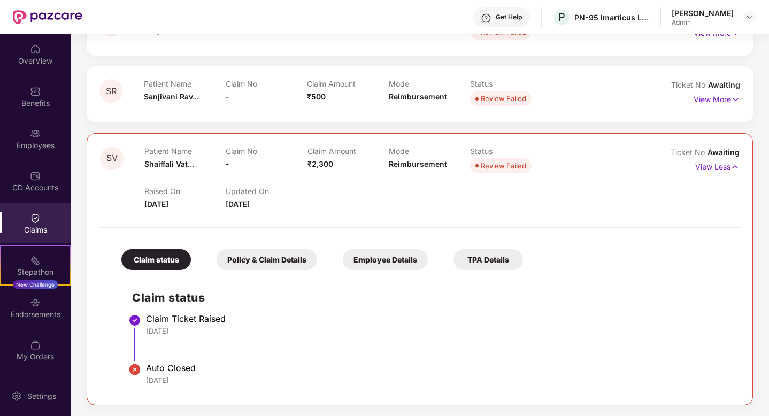
click at [261, 251] on div "Policy & Claim Details" at bounding box center [267, 259] width 101 height 21
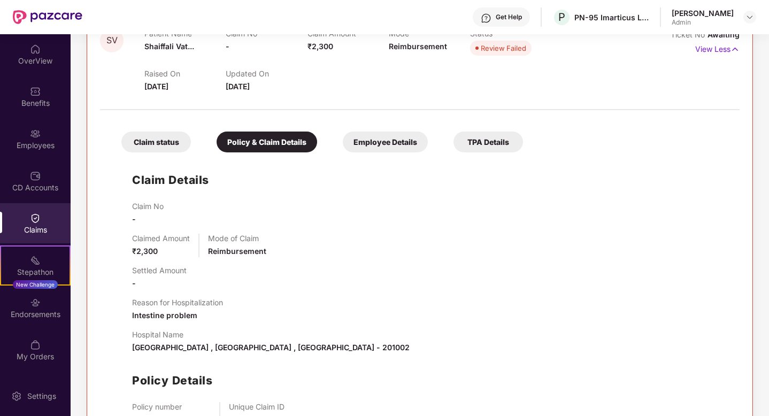
scroll to position [351, 0]
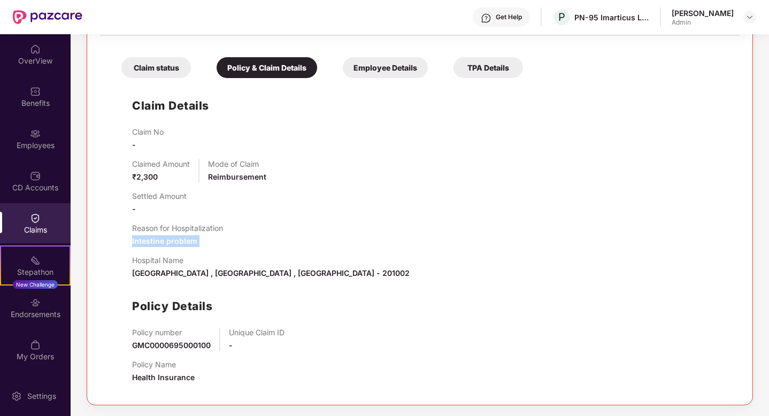
drag, startPoint x: 129, startPoint y: 236, endPoint x: 154, endPoint y: 255, distance: 31.2
click at [154, 255] on div "Claim Details Claim No - Claimed Amount ₹2,300 Mode of Claim Reimbursement Sett…" at bounding box center [420, 237] width 618 height 308
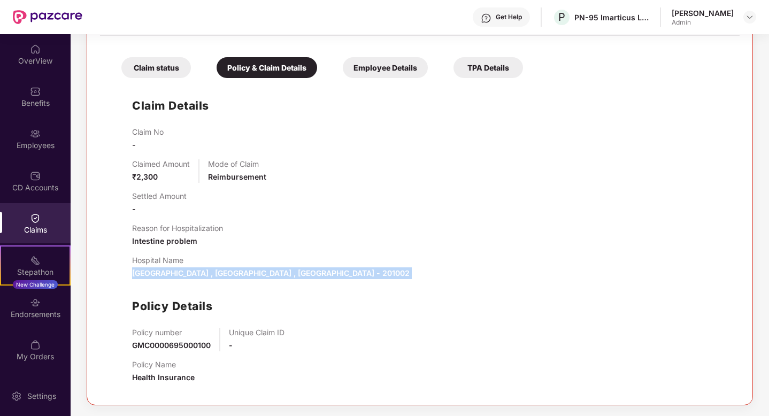
drag, startPoint x: 128, startPoint y: 274, endPoint x: 156, endPoint y: 290, distance: 31.8
click at [156, 290] on div "Claim Details Claim No - Claimed Amount ₹2,300 Mode of Claim Reimbursement Sett…" at bounding box center [420, 237] width 618 height 308
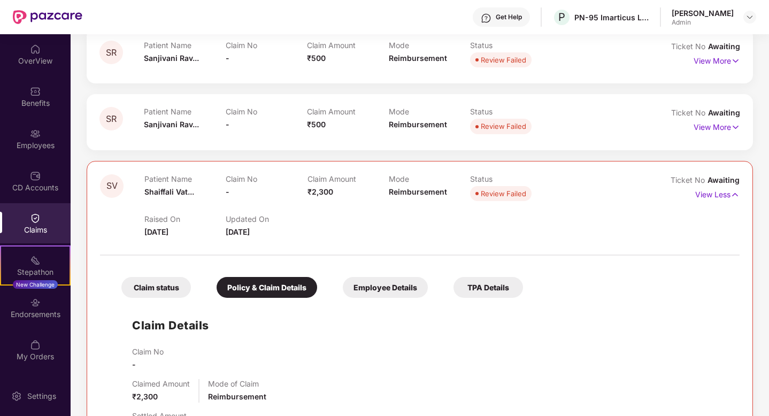
scroll to position [113, 0]
